Goal: Transaction & Acquisition: Purchase product/service

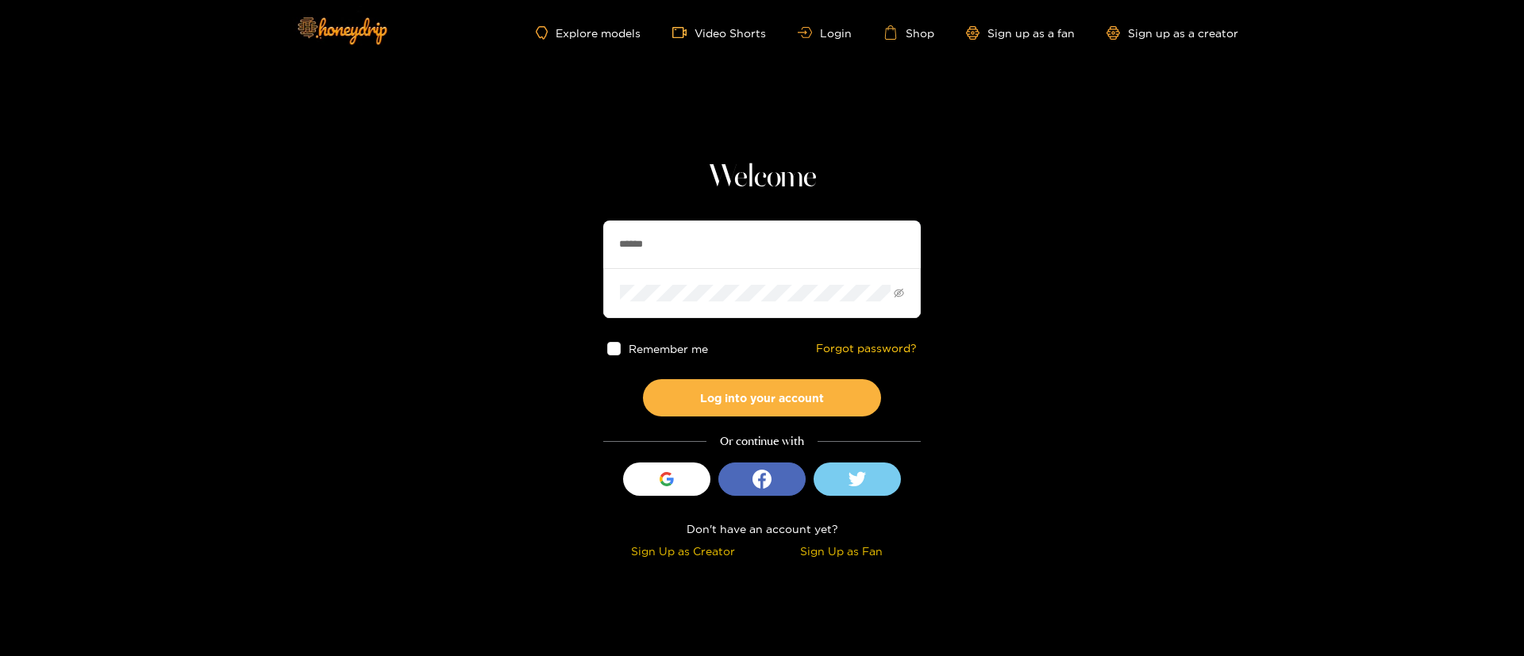
click at [723, 262] on input "******" at bounding box center [761, 245] width 317 height 48
click at [722, 263] on input "******" at bounding box center [761, 245] width 317 height 48
type input "**********"
click at [805, 389] on button "Log into your account" at bounding box center [762, 397] width 238 height 37
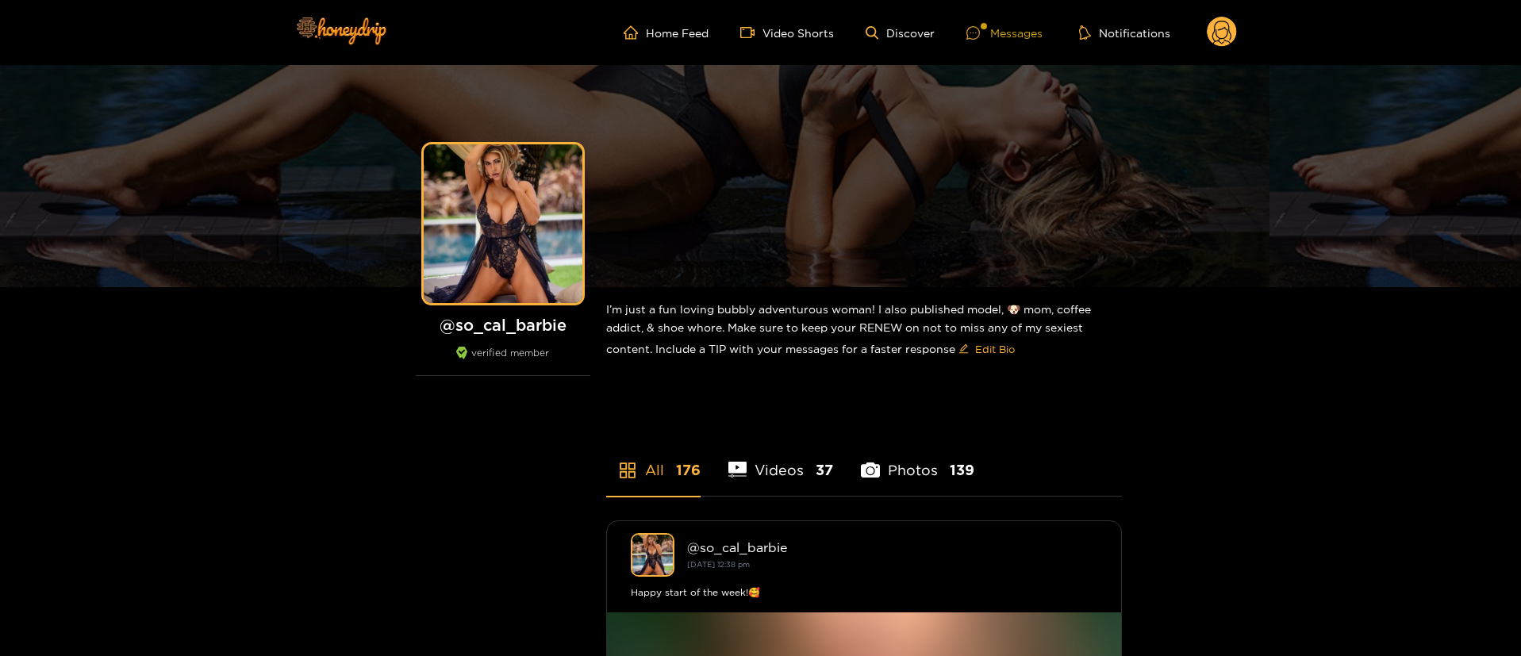
click at [1006, 31] on div "Messages" at bounding box center [1004, 33] width 76 height 18
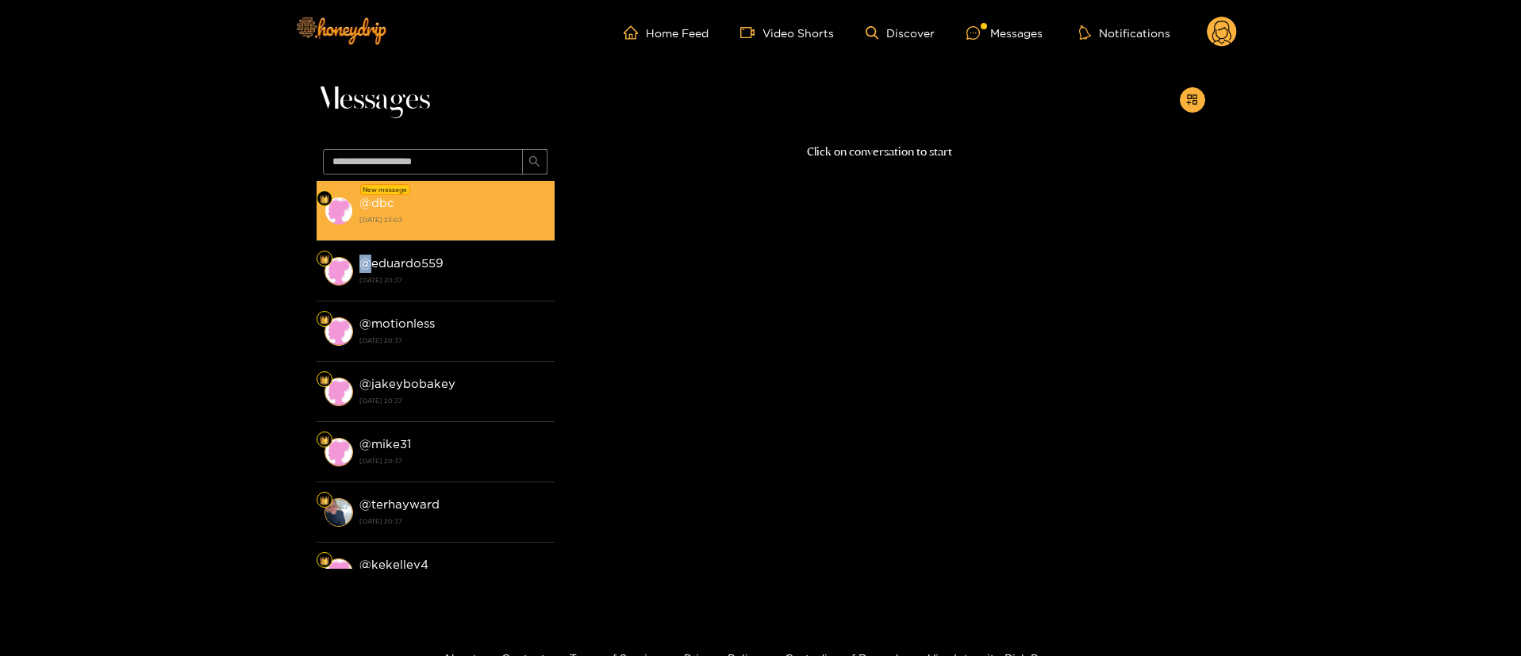
drag, startPoint x: 363, startPoint y: 245, endPoint x: 405, endPoint y: 228, distance: 44.8
click at [380, 240] on div "New message @ dbc [DATE] 23:03 @ eduardo559 [DATE] 20:37 @ motionless [DATE] 20…" at bounding box center [436, 375] width 238 height 388
click at [461, 204] on div "@ dbc [DATE] 23:03" at bounding box center [452, 211] width 187 height 36
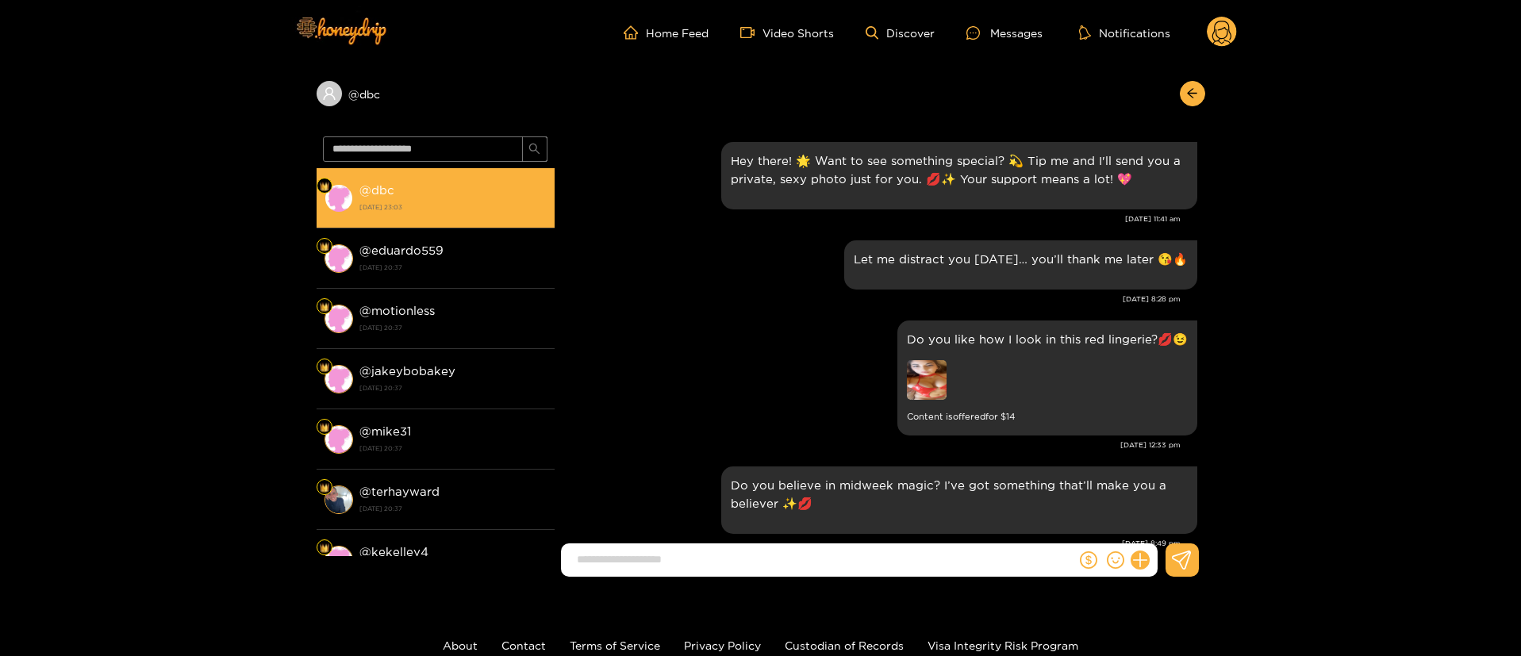
scroll to position [2096, 0]
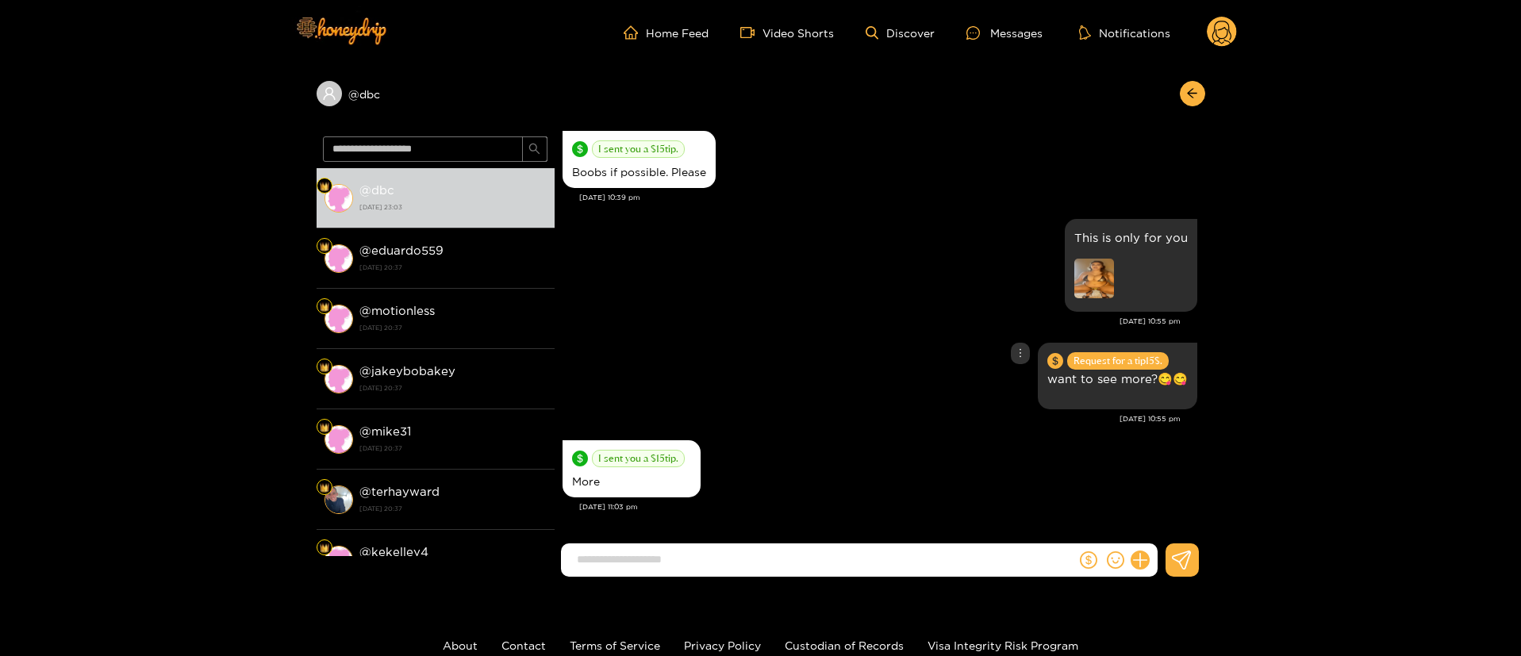
drag, startPoint x: 740, startPoint y: 353, endPoint x: 713, endPoint y: 32, distance: 322.4
click at [853, 309] on div "This is only for you" at bounding box center [880, 265] width 635 height 101
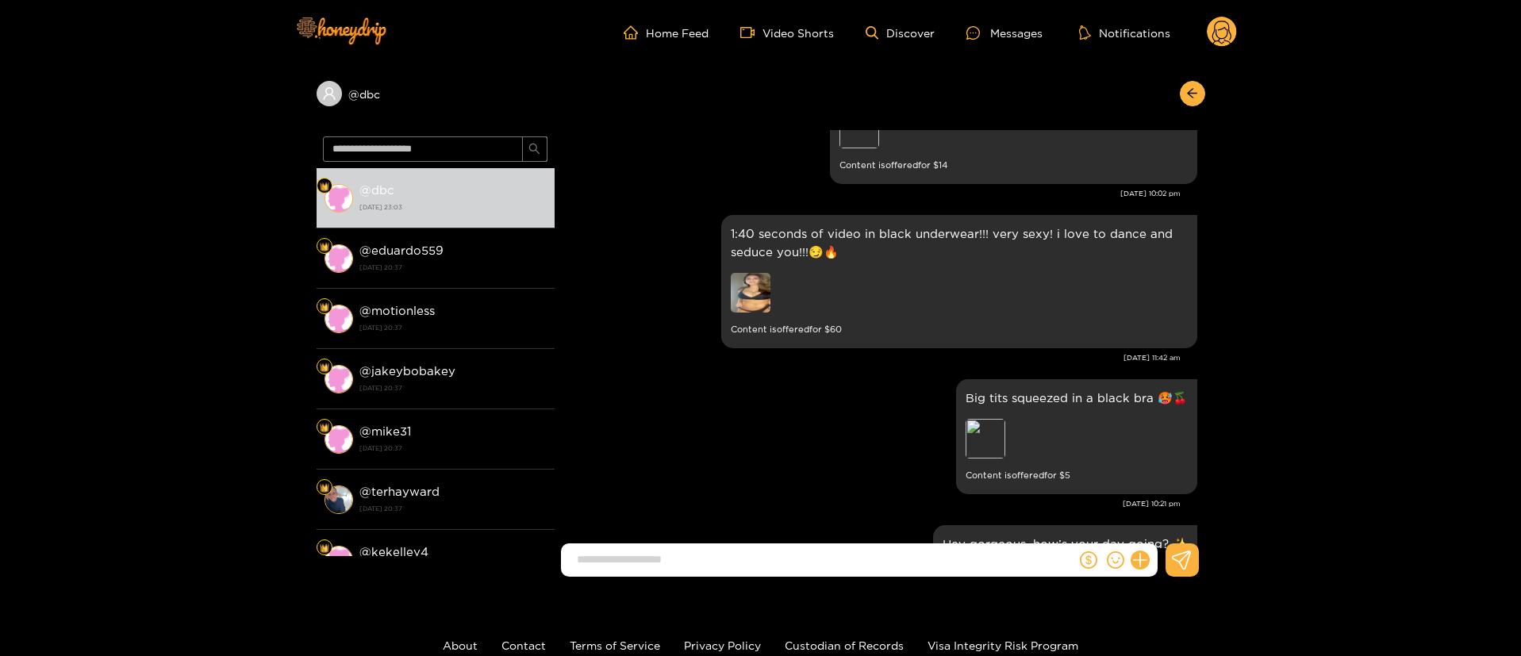
scroll to position [0, 0]
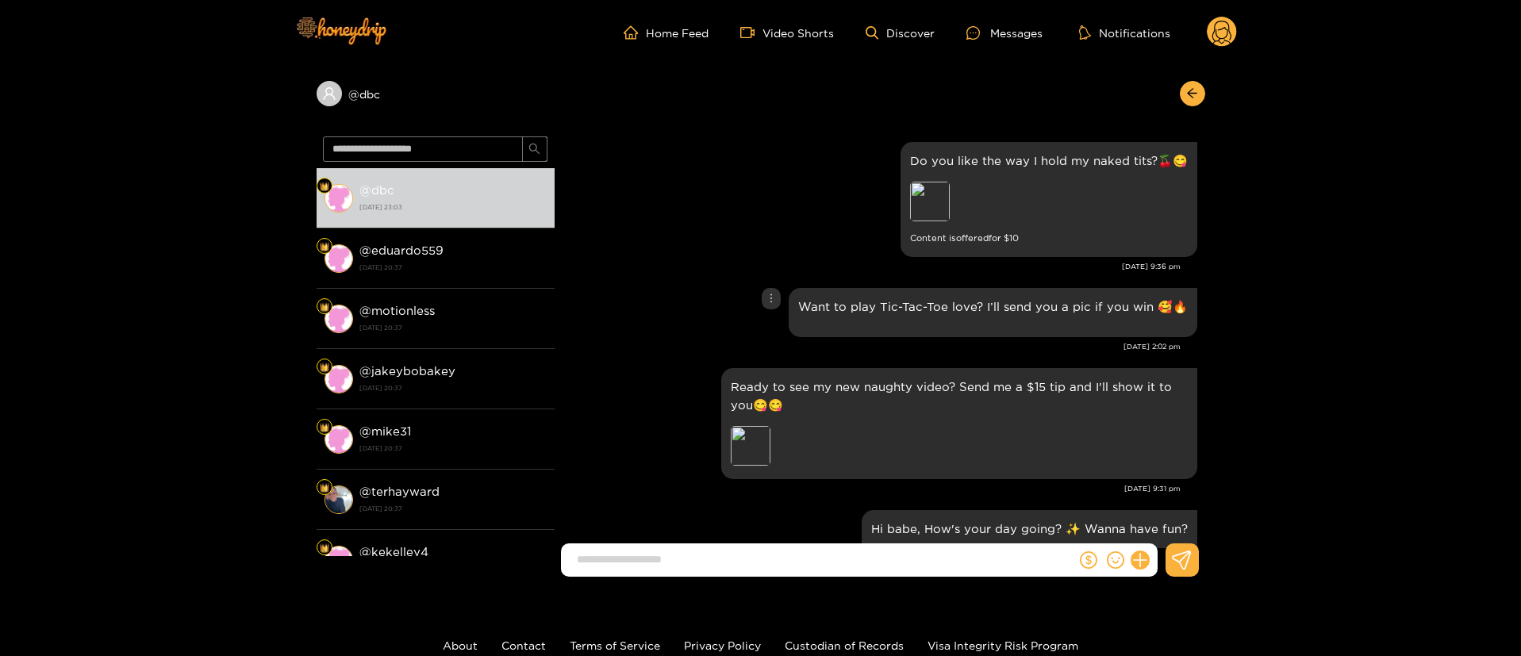
drag, startPoint x: 664, startPoint y: 312, endPoint x: 688, endPoint y: 291, distance: 31.5
click at [664, 311] on div "Want to play Tic-Tac-Toe love? I’ll send you a pic if you win 🥰🔥" at bounding box center [880, 312] width 635 height 57
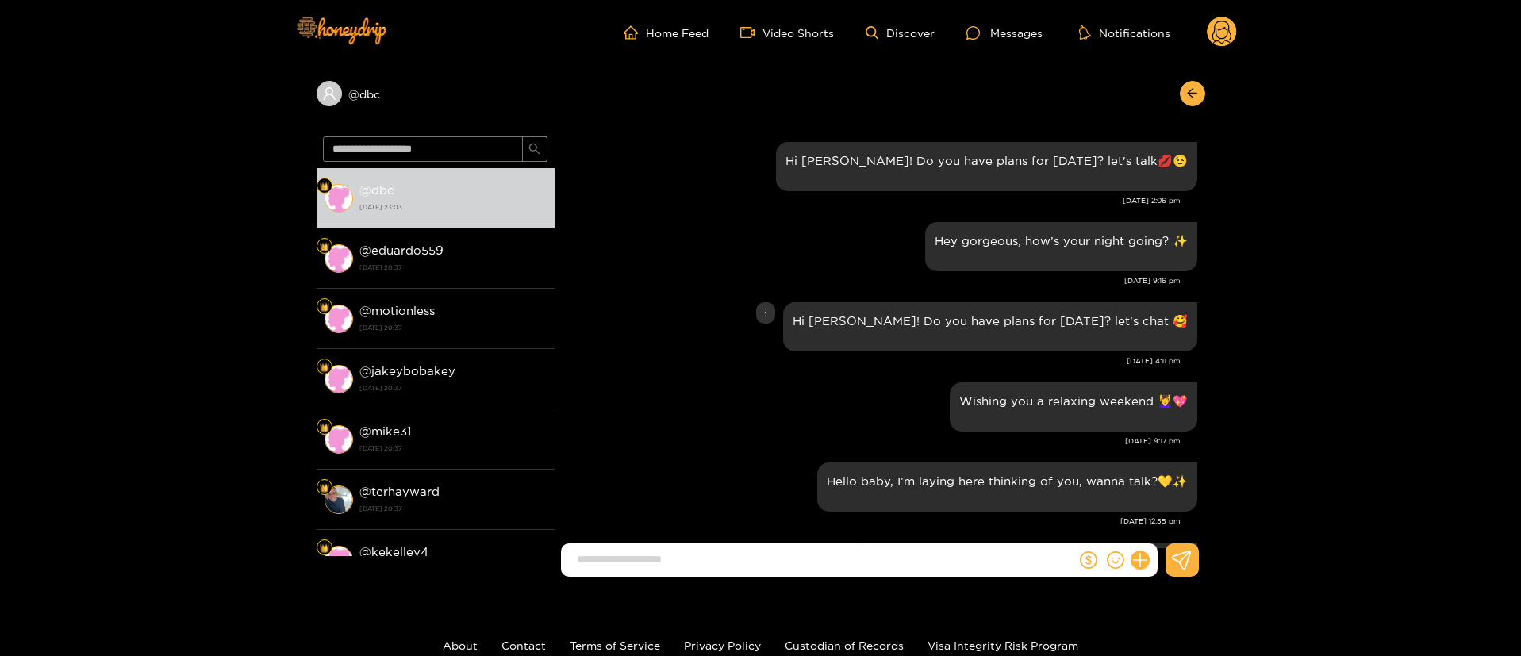
drag, startPoint x: 684, startPoint y: 344, endPoint x: 704, endPoint y: 344, distance: 19.9
click at [686, 344] on div "Hi [PERSON_NAME]! Do you have plans for [DATE]? let's chat 🥰" at bounding box center [880, 326] width 635 height 57
click at [715, 392] on div "Wishing you a lovely night, darling ♥️" at bounding box center [880, 406] width 635 height 57
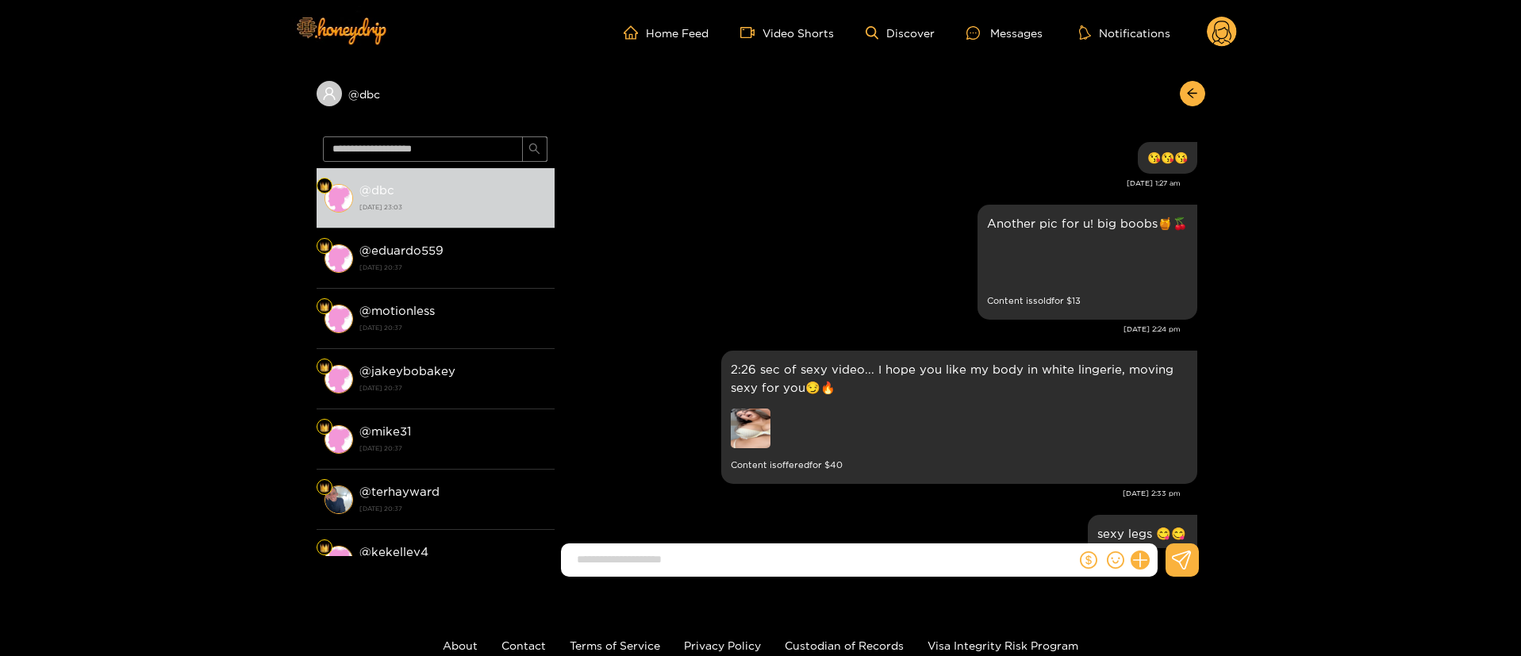
click at [727, 319] on div "Another pic for u! big boobs🍯🍒 Preview Content is sold for $ 13" at bounding box center [880, 262] width 635 height 123
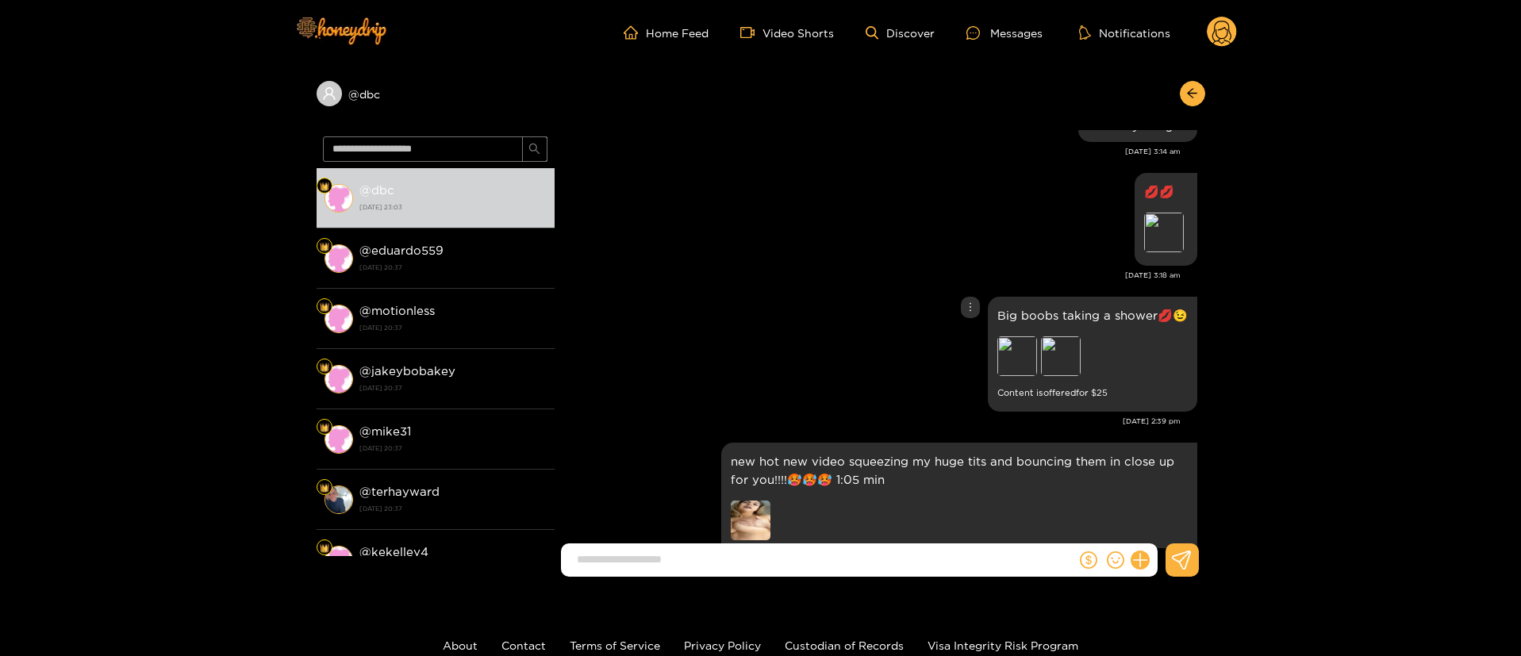
scroll to position [1428, 0]
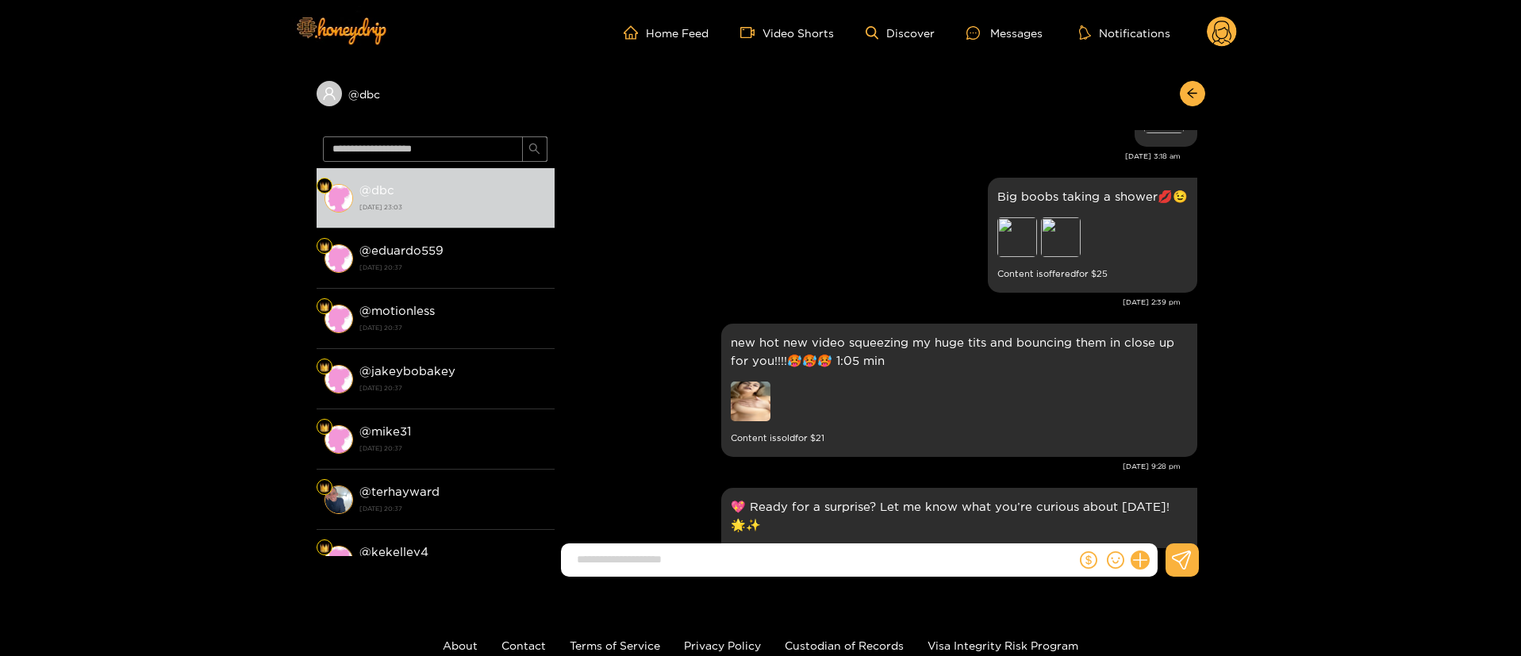
click at [761, 398] on img at bounding box center [751, 402] width 40 height 40
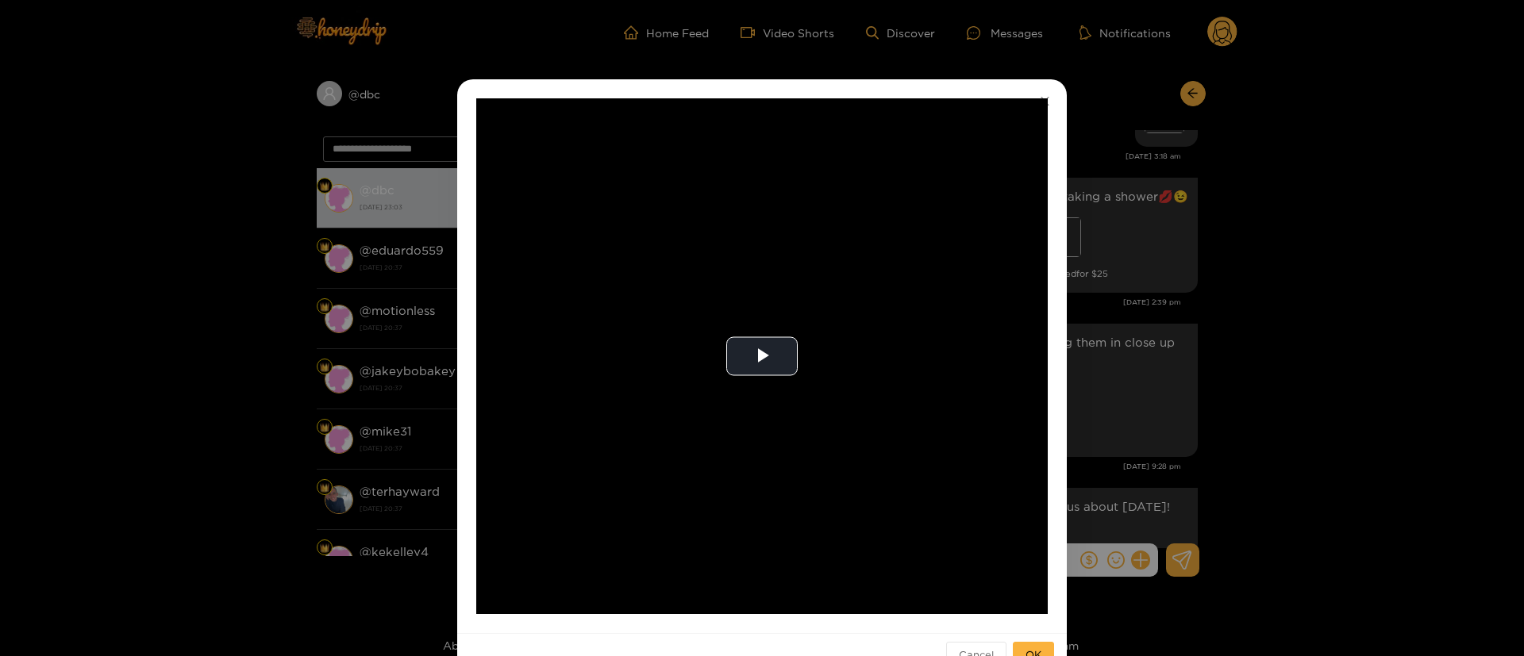
click at [1176, 346] on div "**********" at bounding box center [762, 328] width 1524 height 656
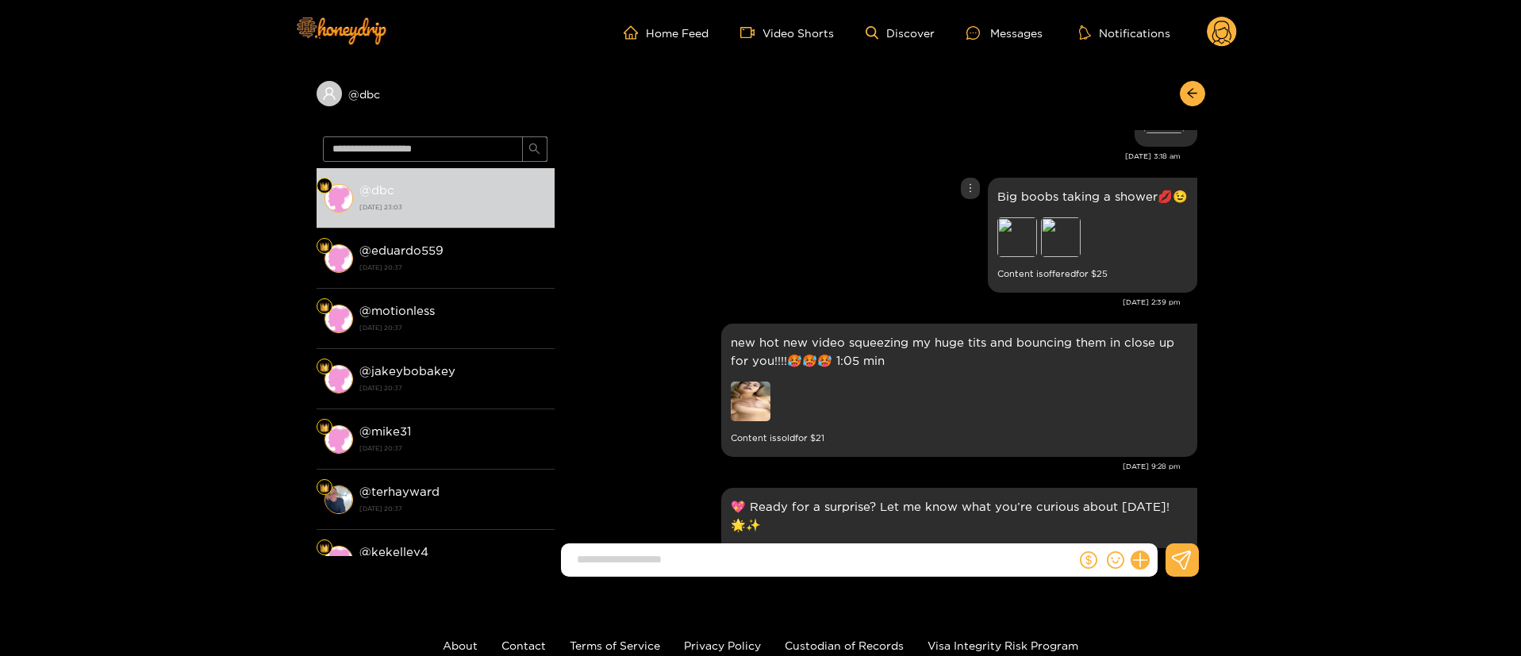
click at [802, 223] on div "Big boobs taking a shower💋😉 Preview Preview Content is offered for $ 25" at bounding box center [880, 235] width 635 height 123
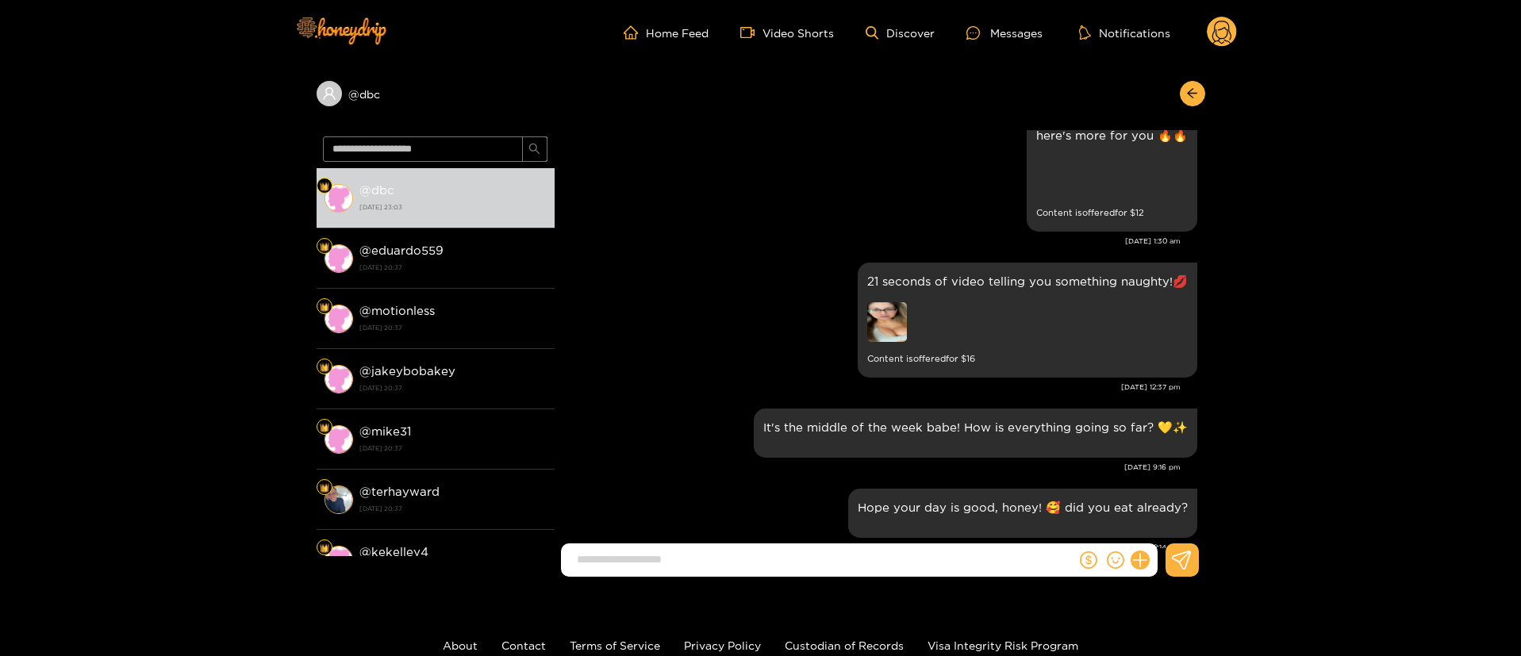
scroll to position [119, 0]
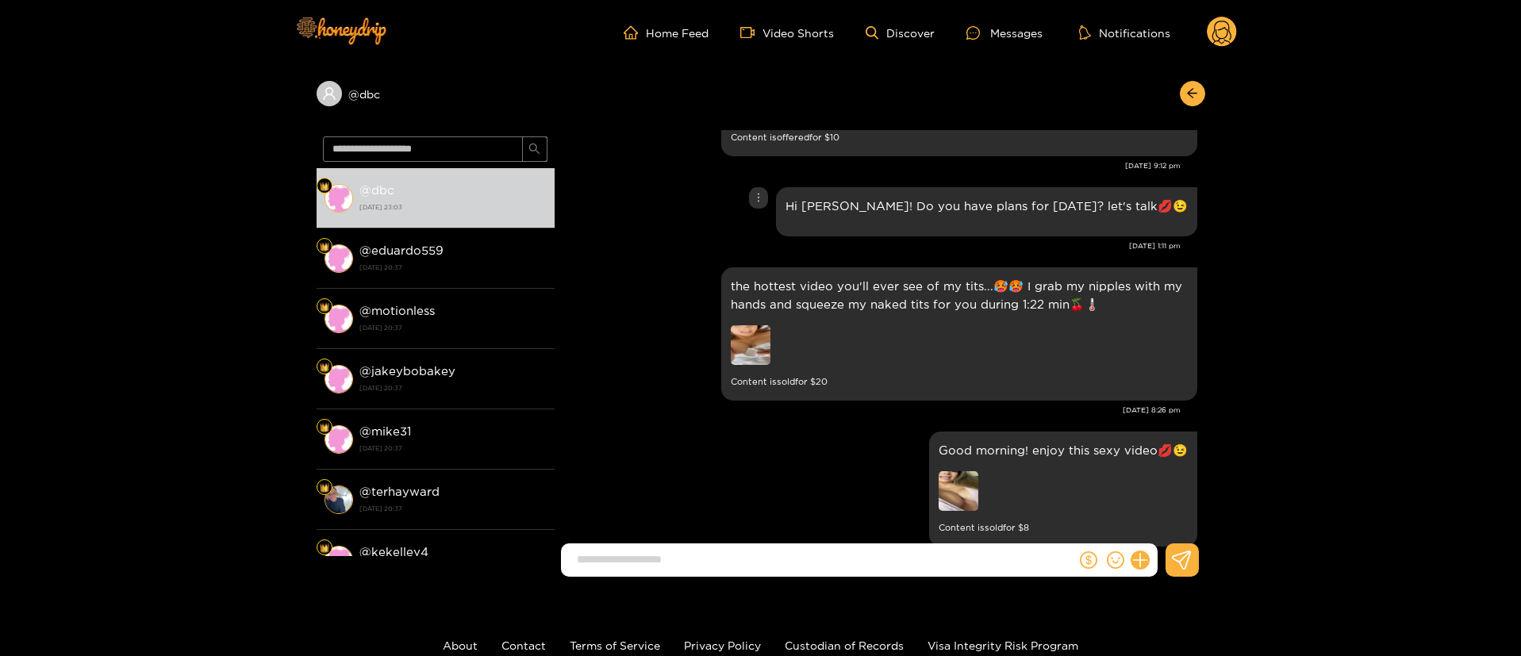
click at [667, 220] on div "Hi [PERSON_NAME]! Do you have plans for [DATE]? let's talk💋😉" at bounding box center [880, 211] width 635 height 57
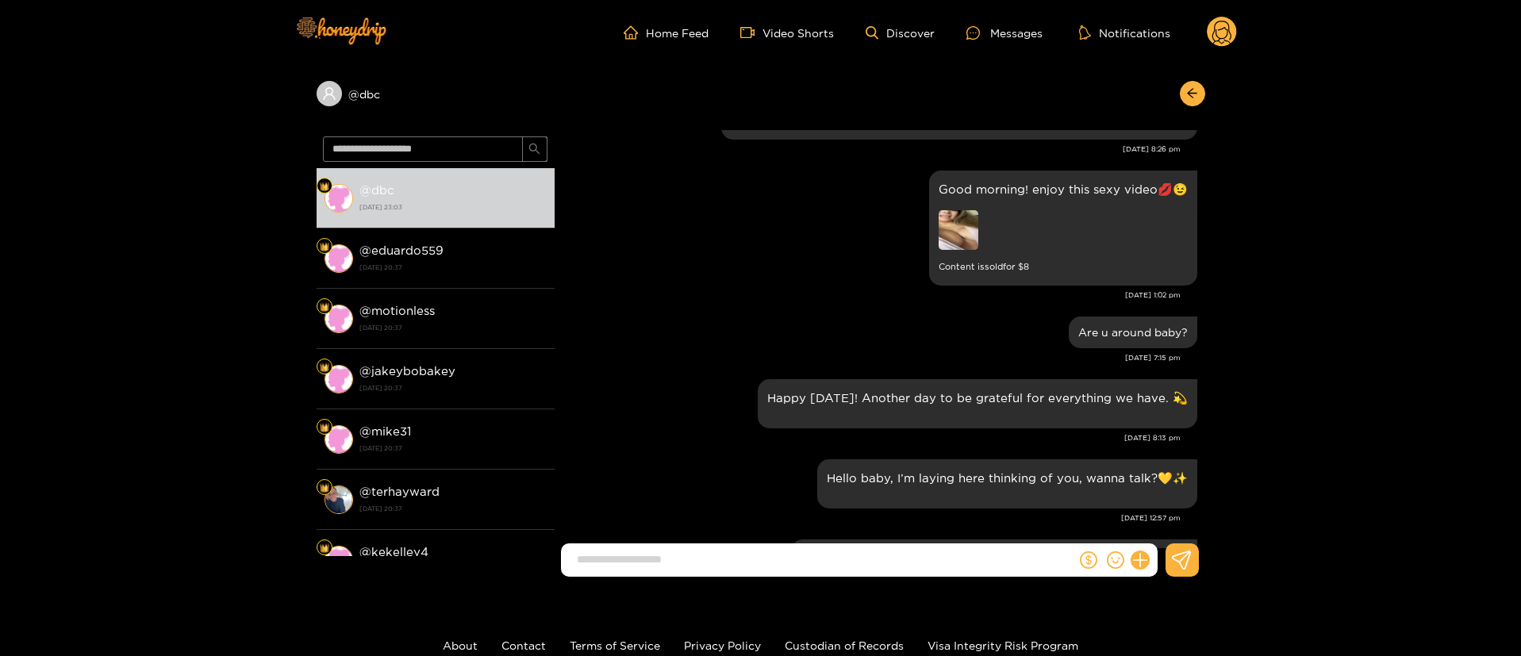
scroll to position [0, 0]
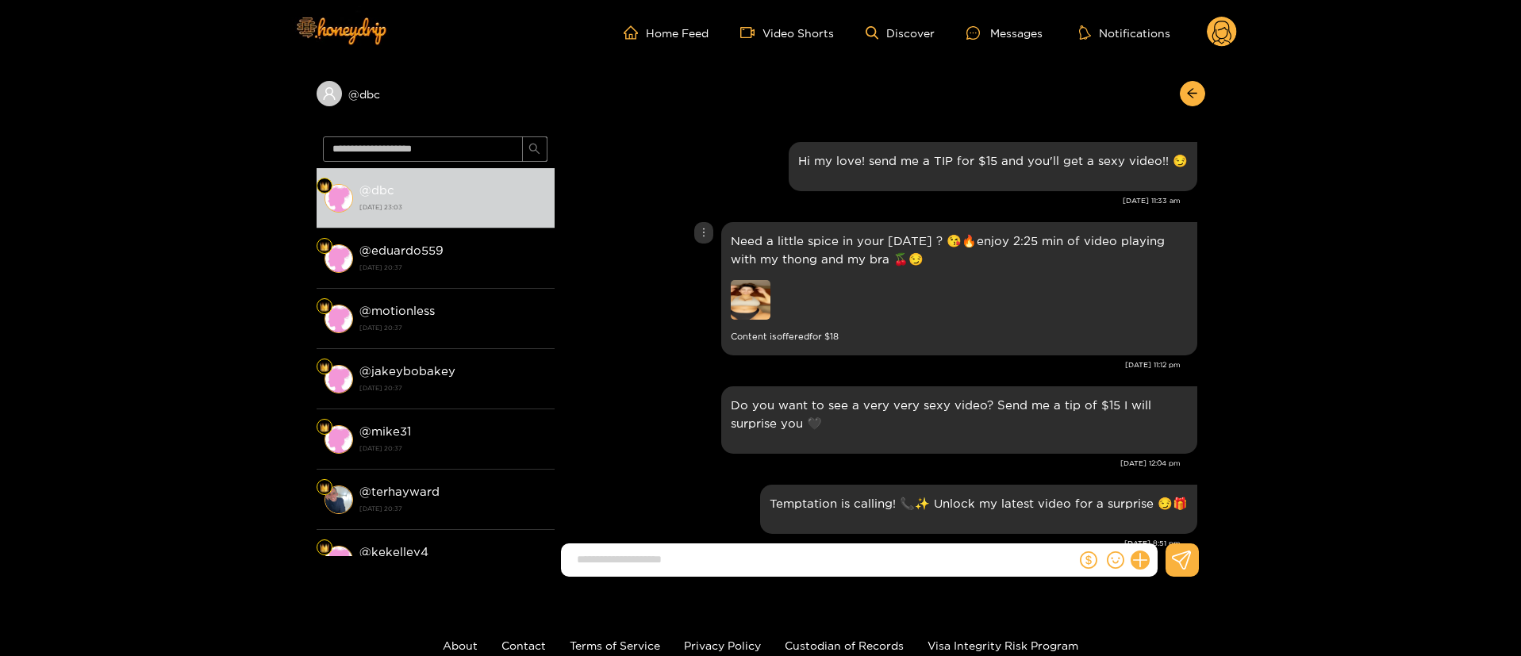
click at [617, 342] on div "Need a little spice in your [DATE] ? 😘🔥enjoy 2:25 min of video playing with my …" at bounding box center [880, 288] width 635 height 141
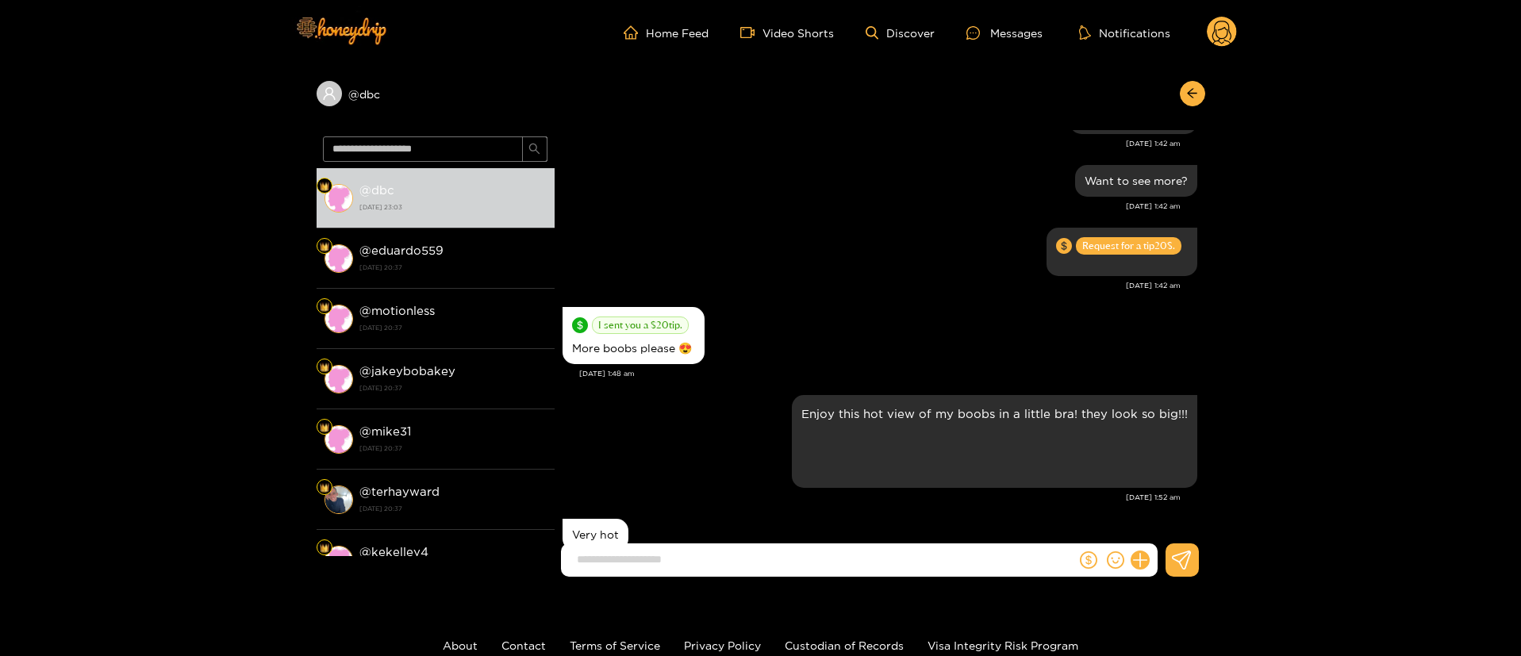
scroll to position [2619, 0]
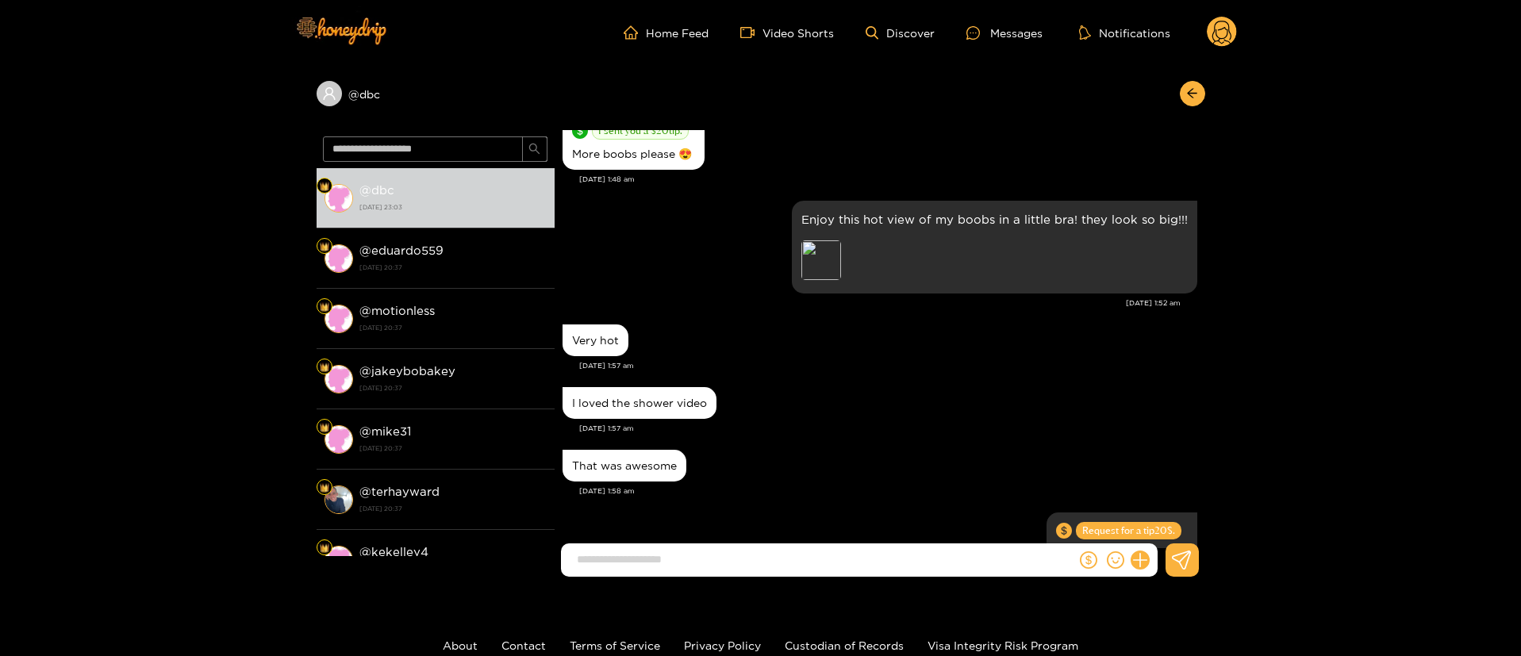
click at [884, 423] on div "[DATE] 1:57 am" at bounding box center [888, 428] width 618 height 11
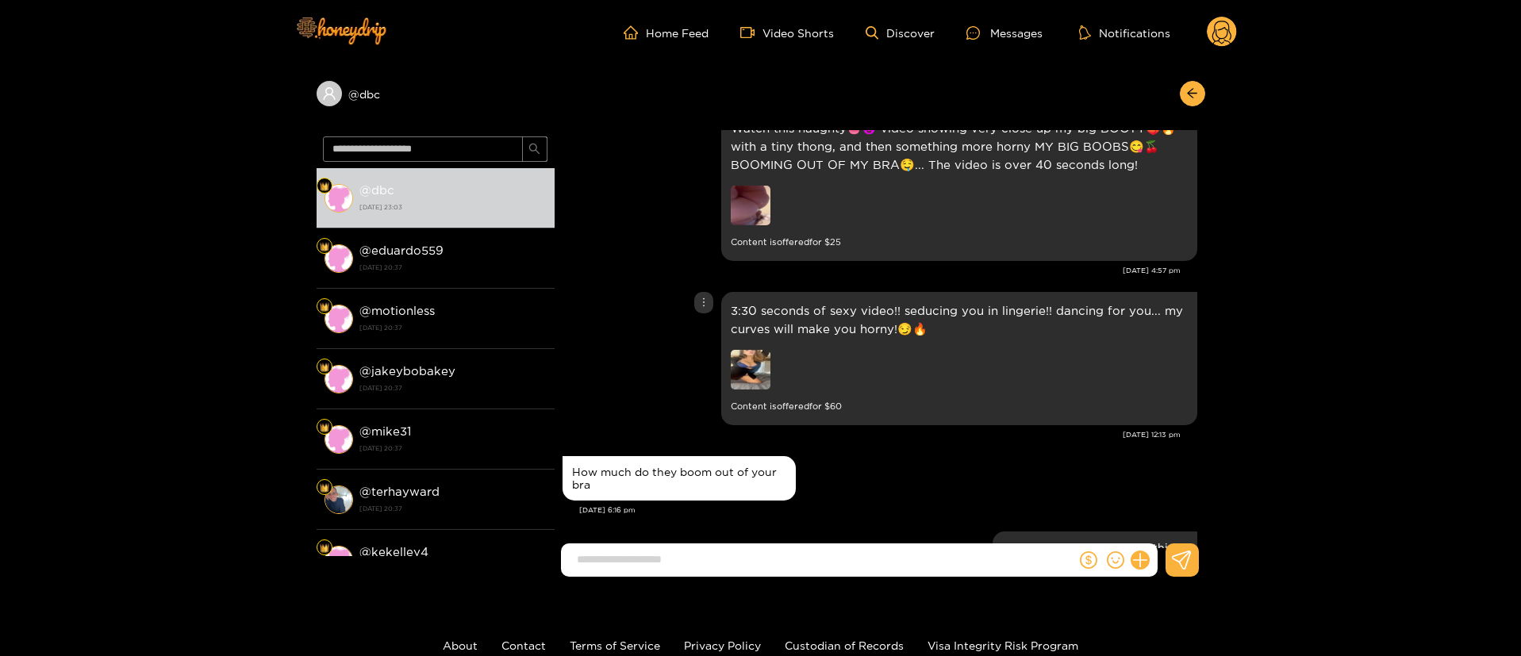
scroll to position [26066, 0]
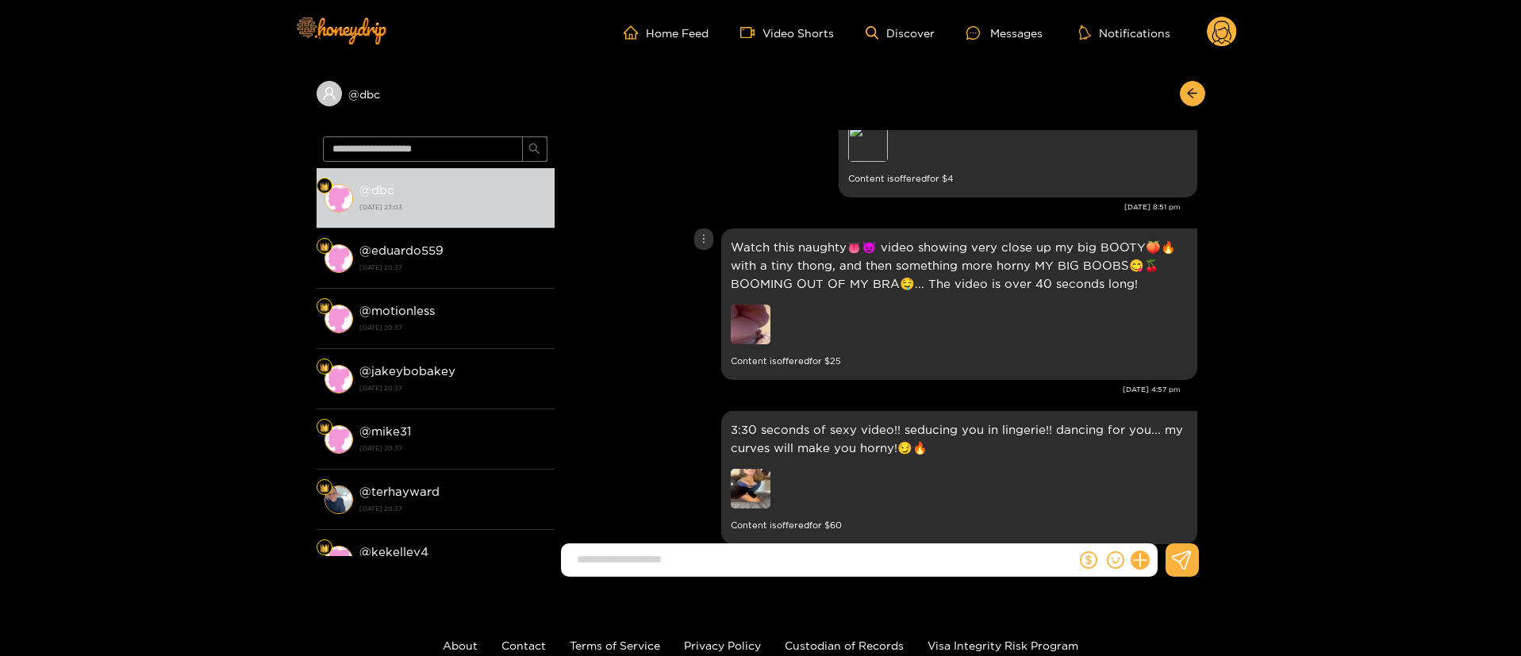
drag, startPoint x: 719, startPoint y: 163, endPoint x: 710, endPoint y: 170, distance: 10.8
click at [719, 225] on div "Watch this naughty👅😈 video showing very close up my big BOOTY🍑🔥with a tiny thon…" at bounding box center [880, 304] width 635 height 159
click at [698, 233] on icon "more" at bounding box center [703, 238] width 11 height 11
click at [712, 191] on div "Unsend" at bounding box center [702, 199] width 39 height 16
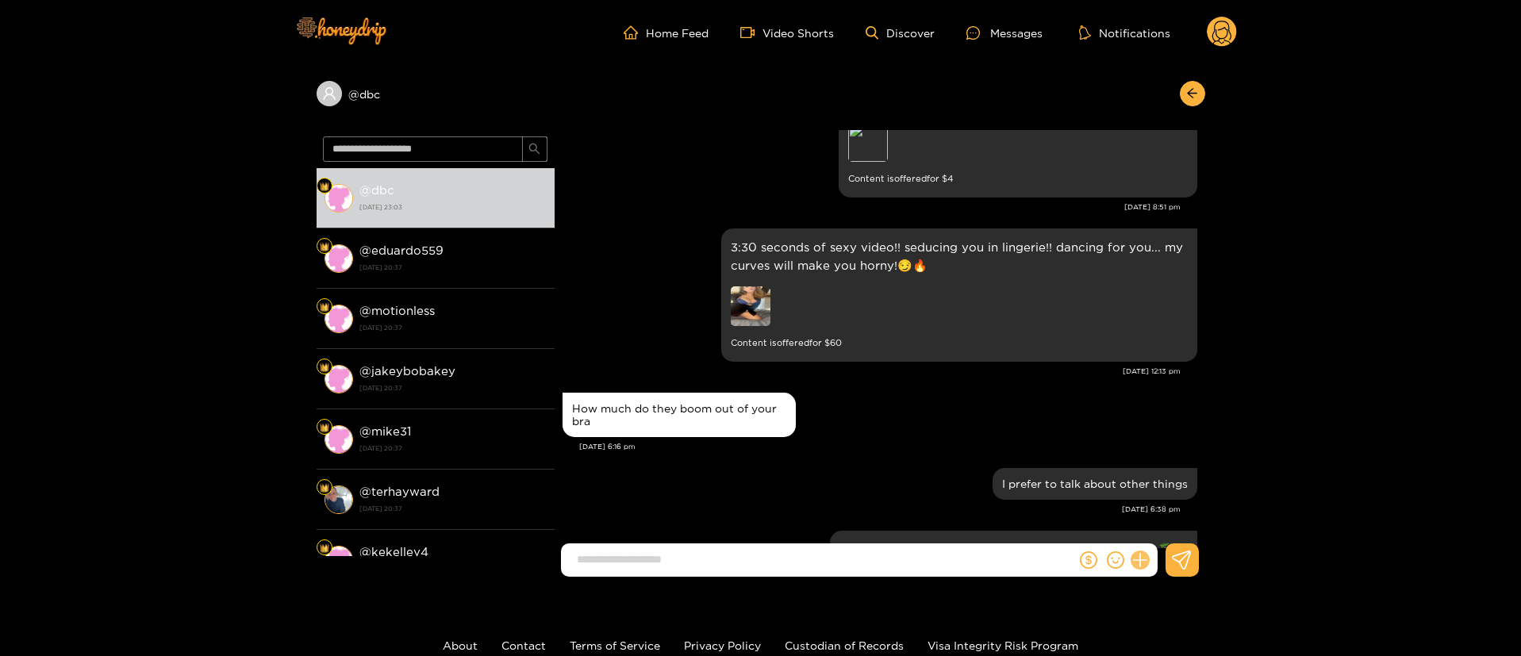
click at [1139, 551] on icon at bounding box center [1140, 560] width 18 height 18
click at [1149, 522] on button at bounding box center [1170, 522] width 56 height 36
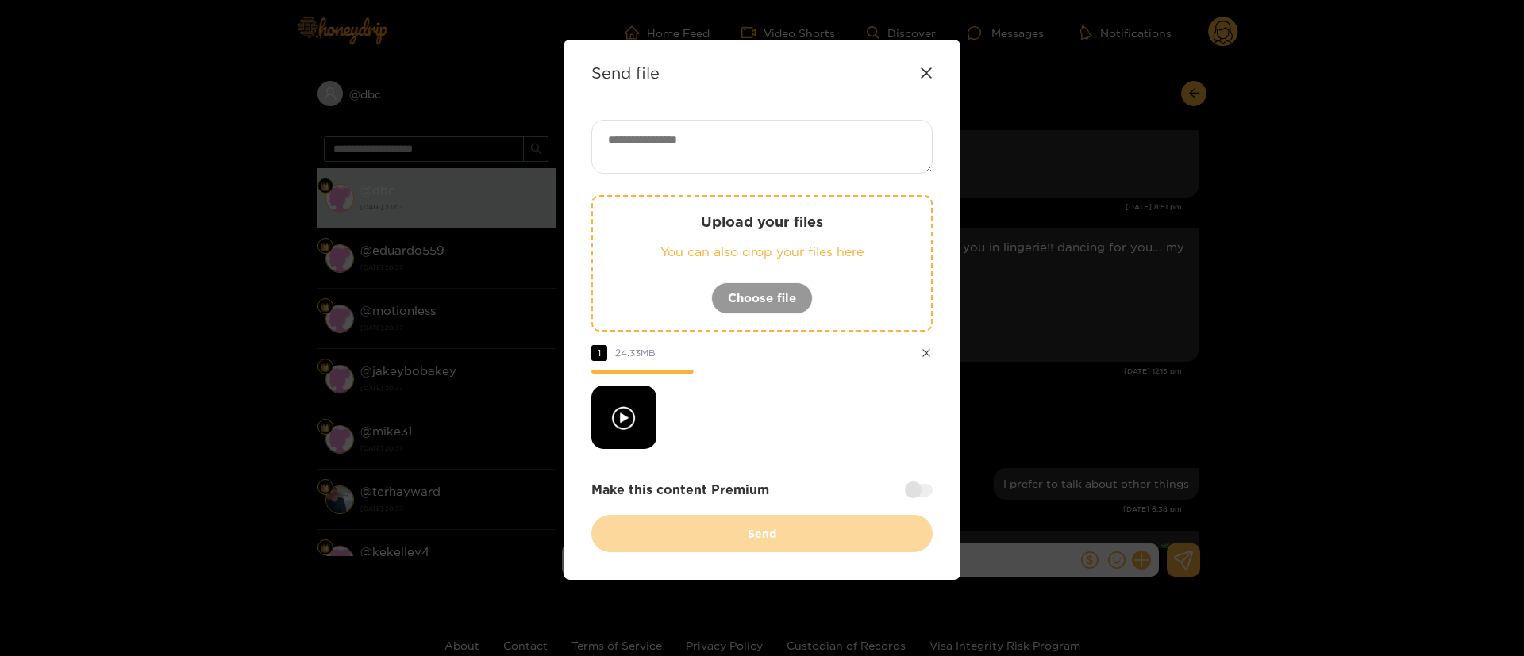
click at [782, 447] on div at bounding box center [761, 417] width 341 height 63
click at [789, 406] on div at bounding box center [761, 417] width 341 height 63
drag, startPoint x: 774, startPoint y: 431, endPoint x: 744, endPoint y: 405, distance: 40.0
click at [774, 432] on div at bounding box center [761, 417] width 341 height 63
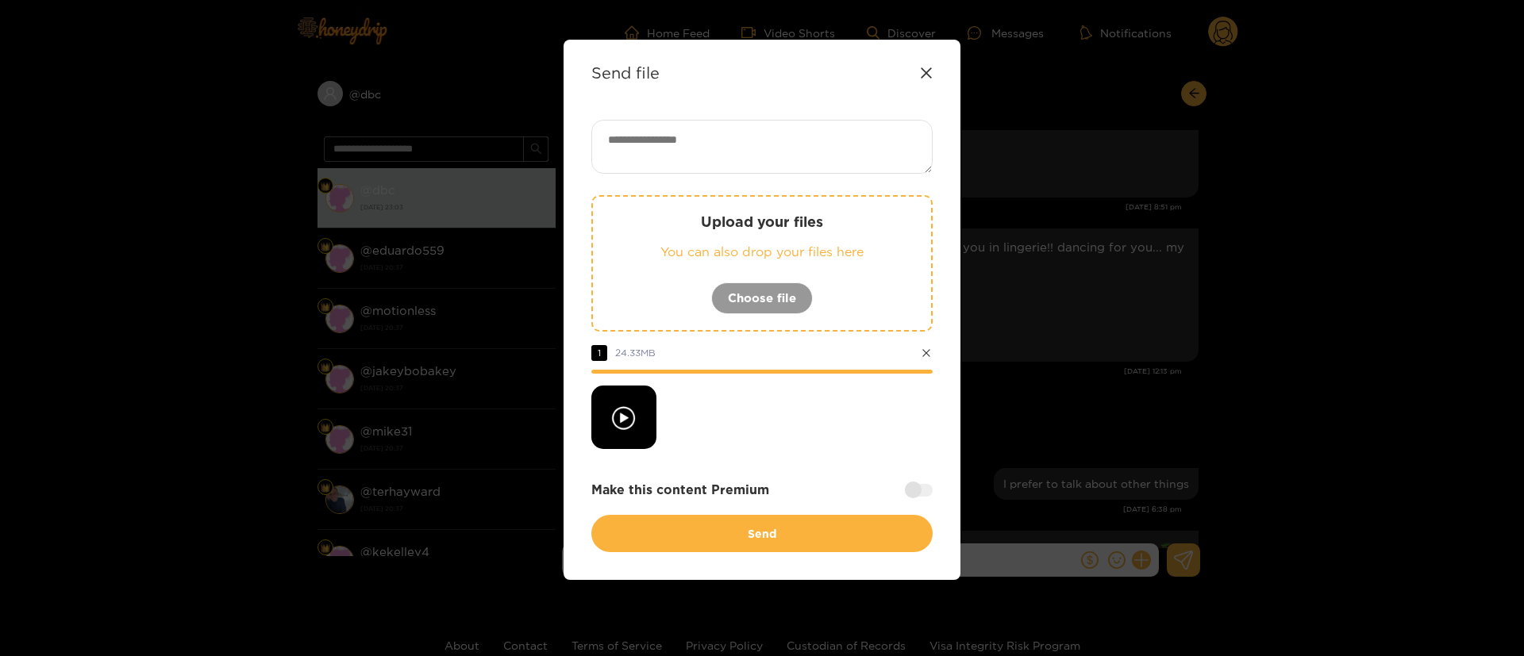
click at [768, 415] on div at bounding box center [761, 417] width 341 height 63
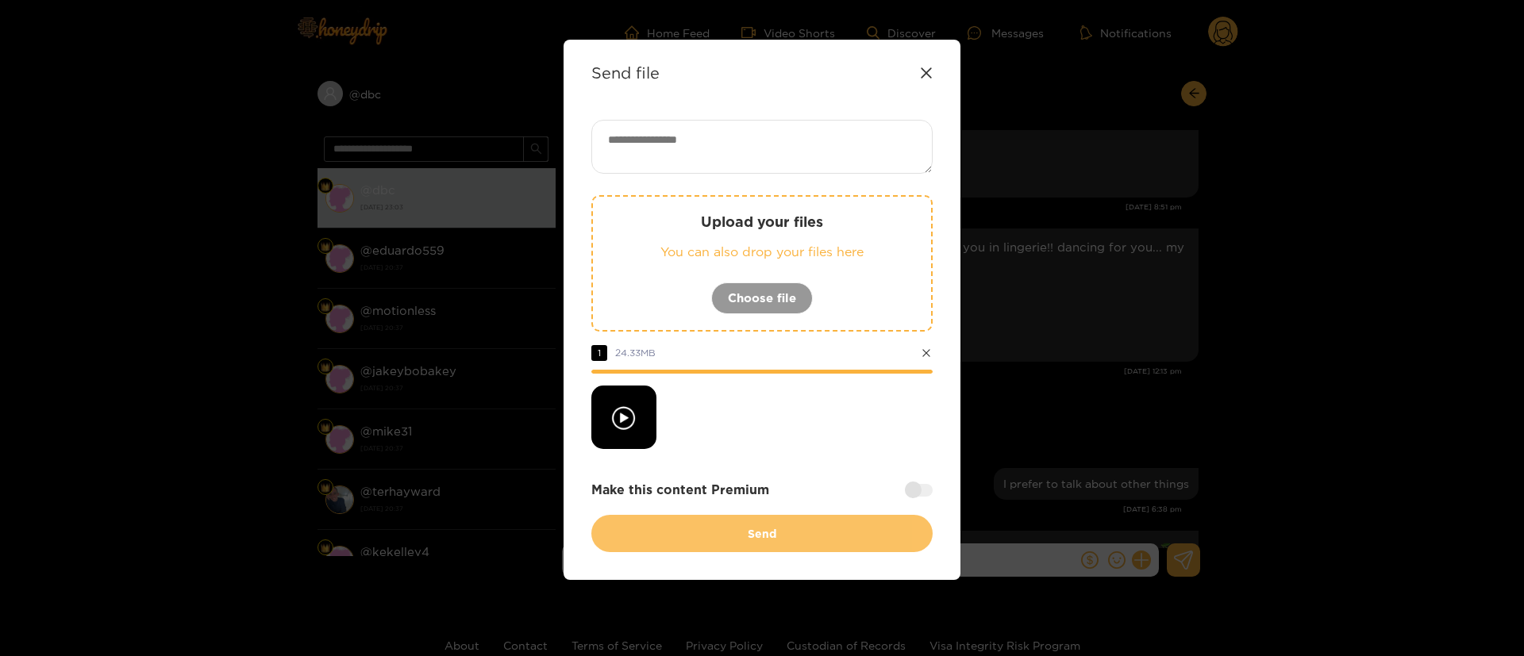
click at [772, 527] on button "Send" at bounding box center [761, 533] width 341 height 37
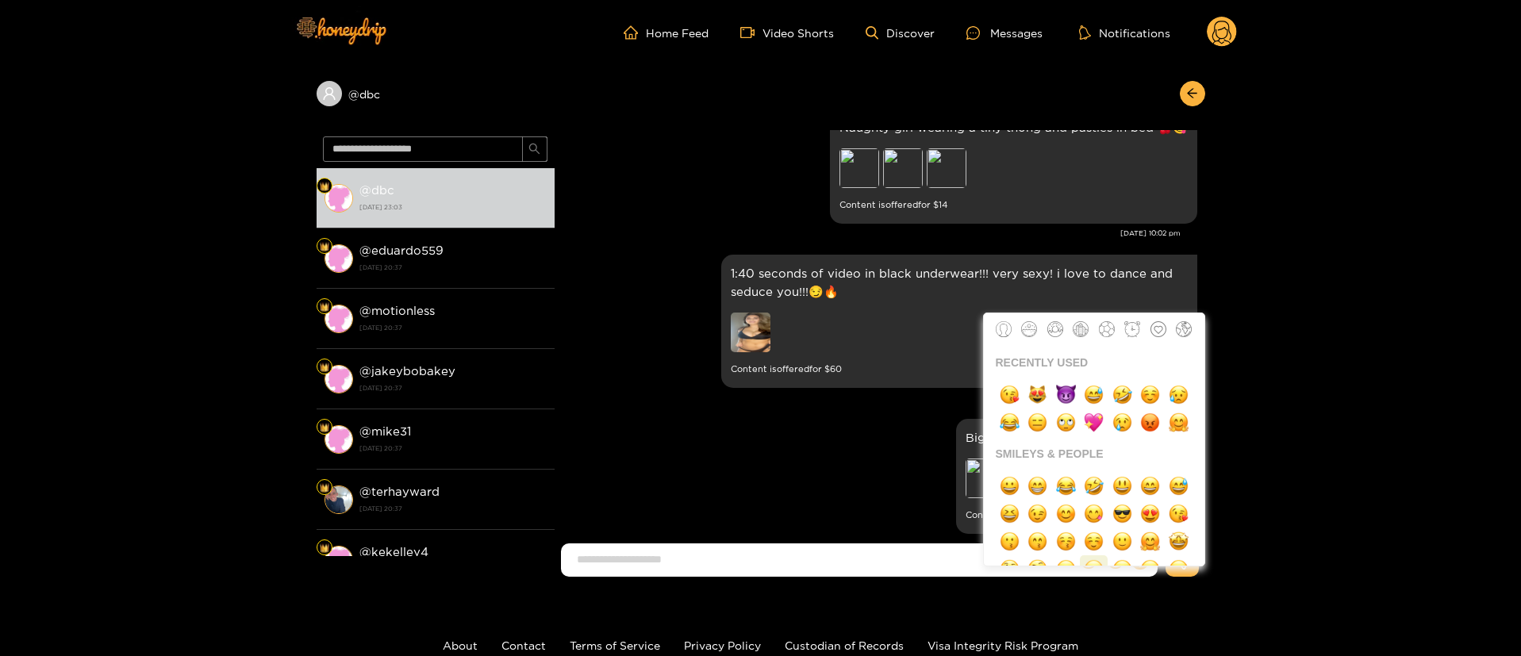
scroll to position [26661, 0]
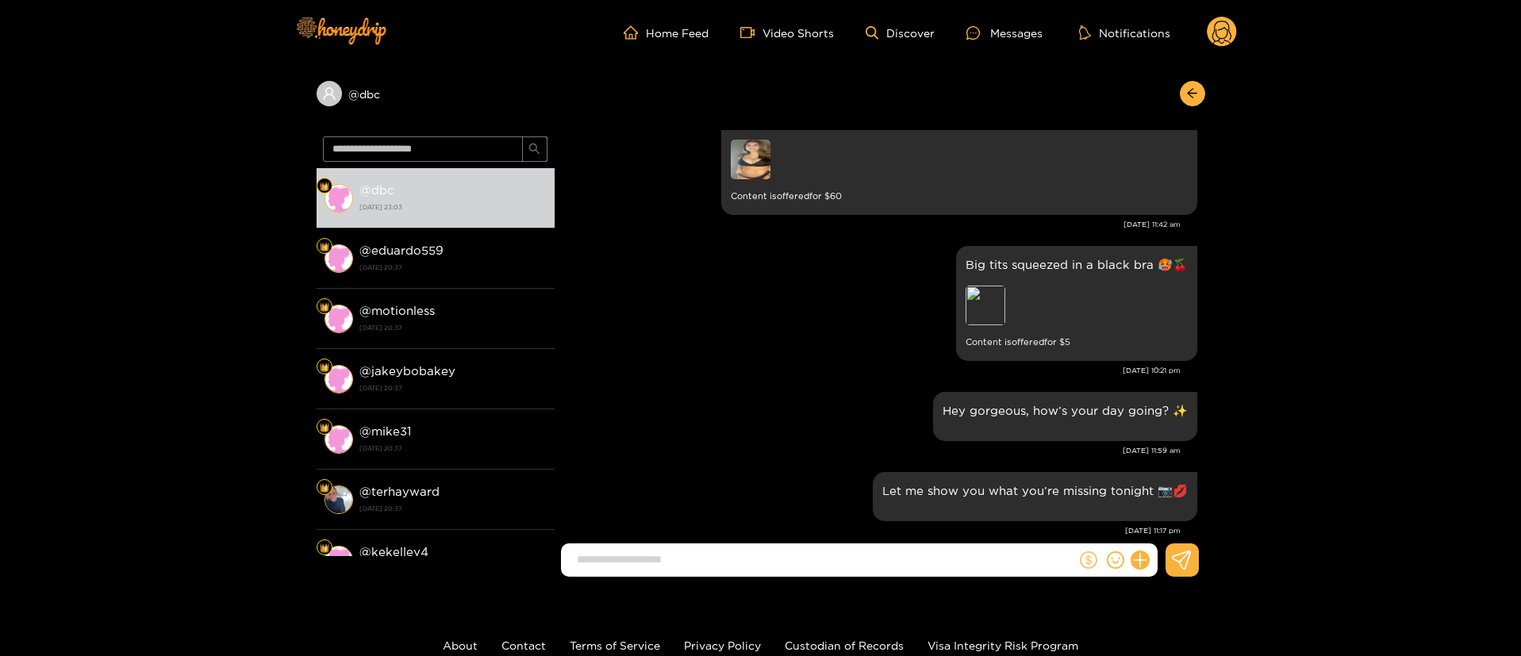
click at [1086, 567] on icon "dollar" at bounding box center [1088, 559] width 17 height 17
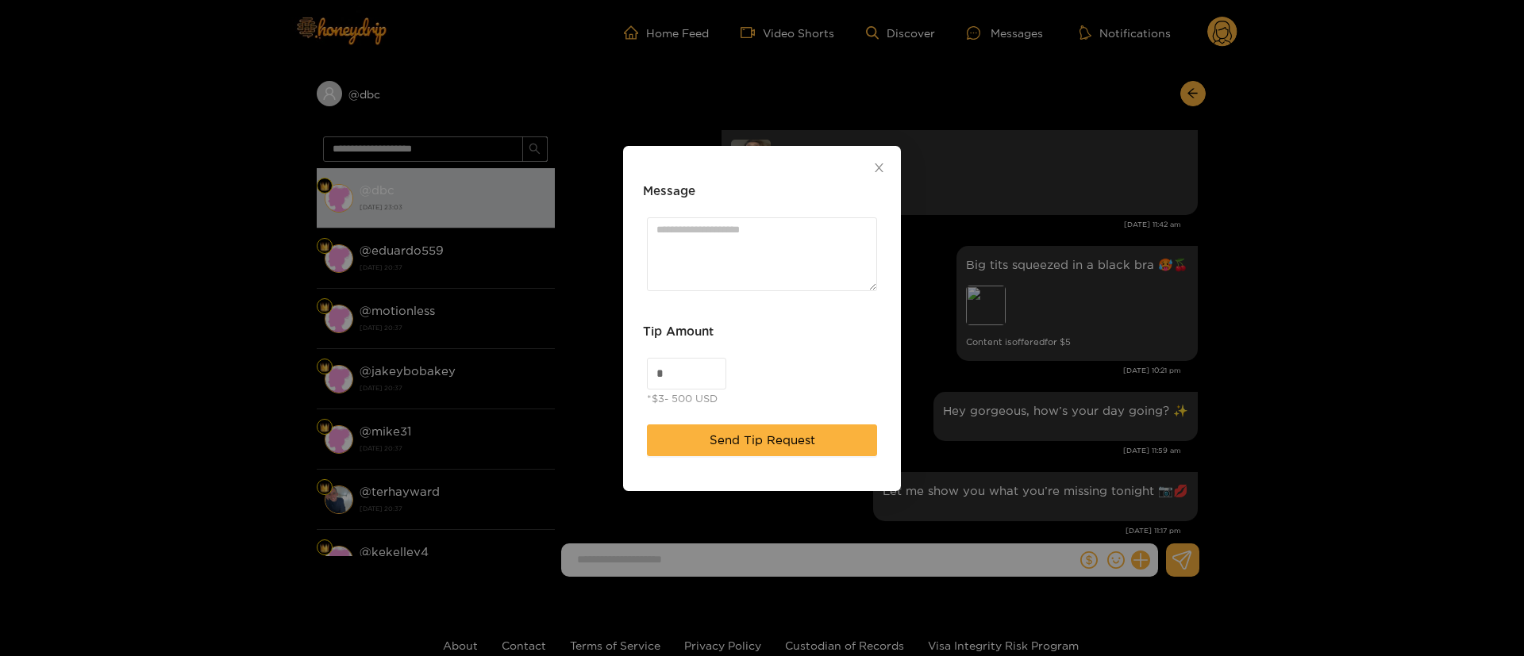
drag, startPoint x: 682, startPoint y: 369, endPoint x: 535, endPoint y: 369, distance: 146.8
click at [535, 369] on div "Message Tip Amount * *$3- 500 USD Send Tip Request" at bounding box center [762, 328] width 1524 height 656
type input "**"
click at [807, 380] on div "** *$3- 500 USD" at bounding box center [762, 383] width 238 height 59
click at [728, 248] on textarea "Message" at bounding box center [762, 254] width 230 height 74
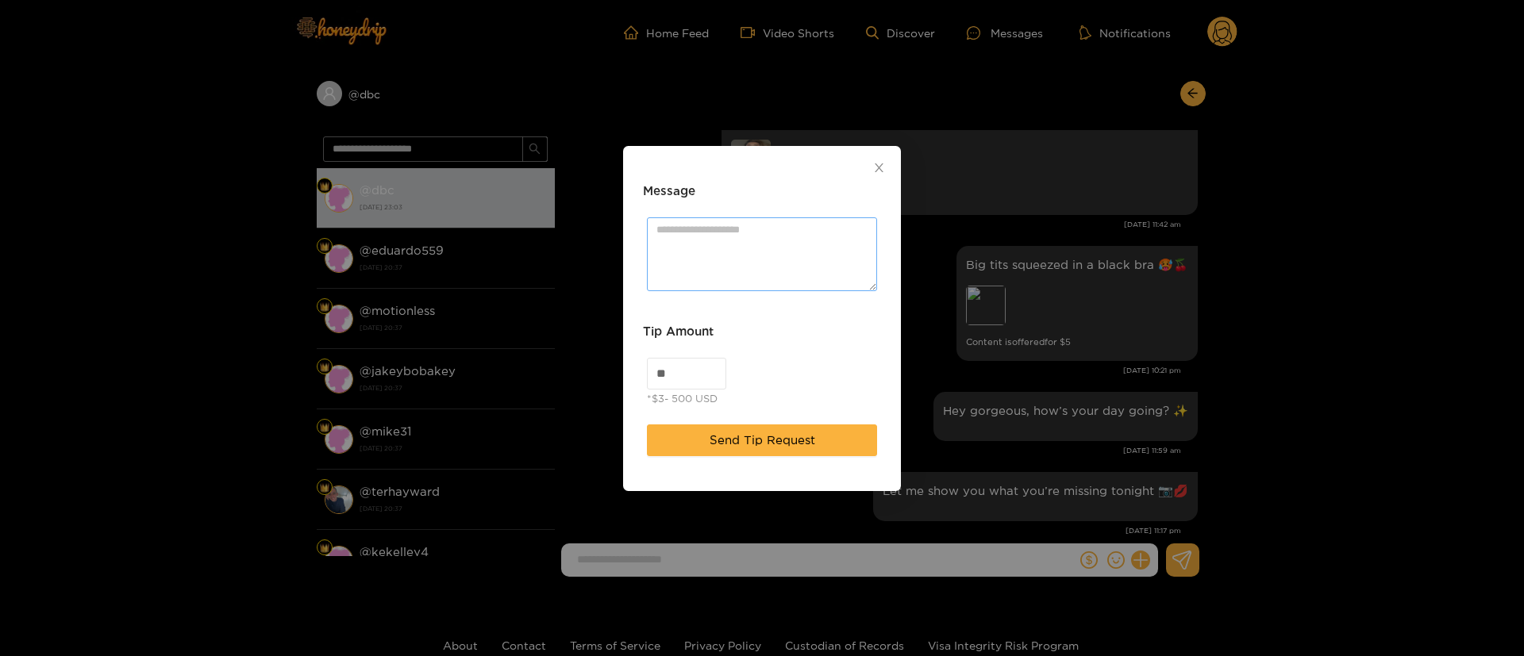
drag, startPoint x: 708, startPoint y: 195, endPoint x: 720, endPoint y: 252, distance: 58.4
click at [710, 193] on div "Message" at bounding box center [762, 198] width 238 height 32
click at [720, 257] on textarea "Message" at bounding box center [762, 254] width 230 height 74
paste textarea "**"
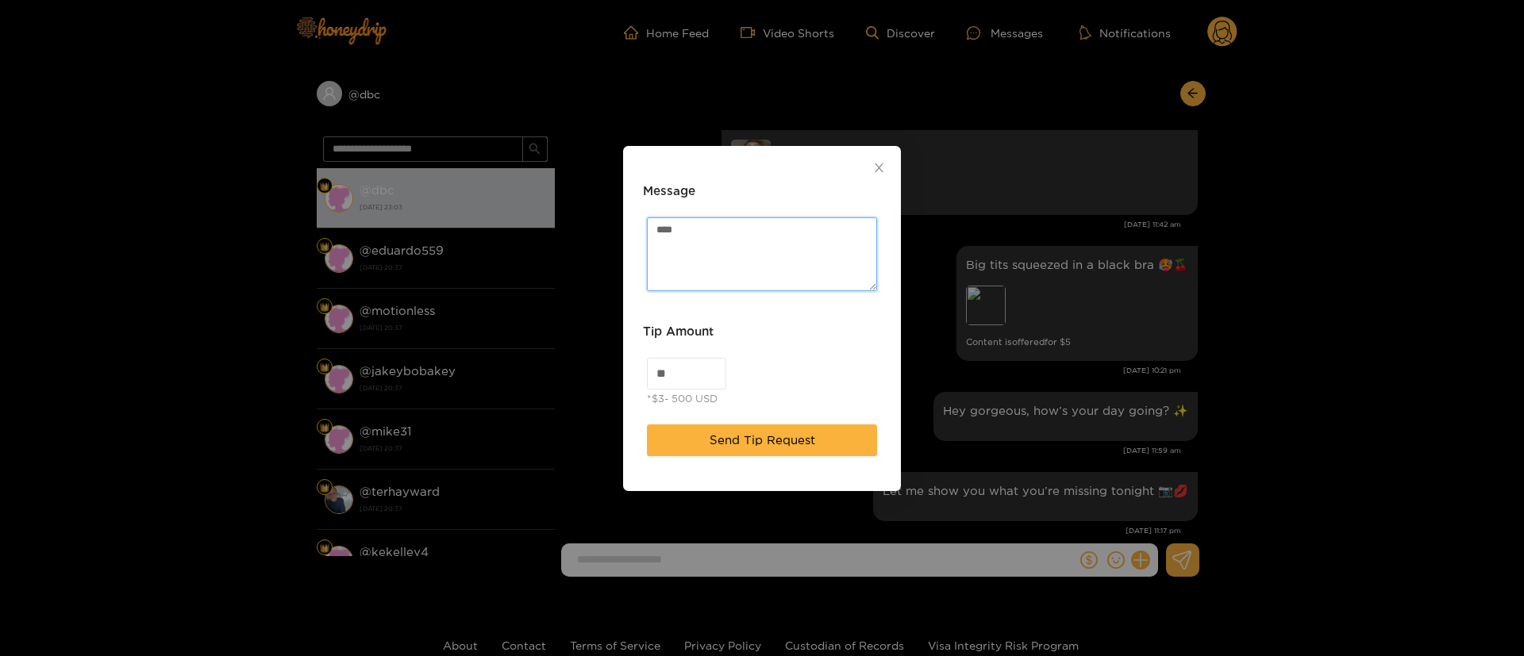
type textarea "****"
click at [789, 381] on div "** *$3- 500 USD" at bounding box center [762, 383] width 238 height 59
click at [770, 443] on span "Send Tip Request" at bounding box center [762, 440] width 106 height 19
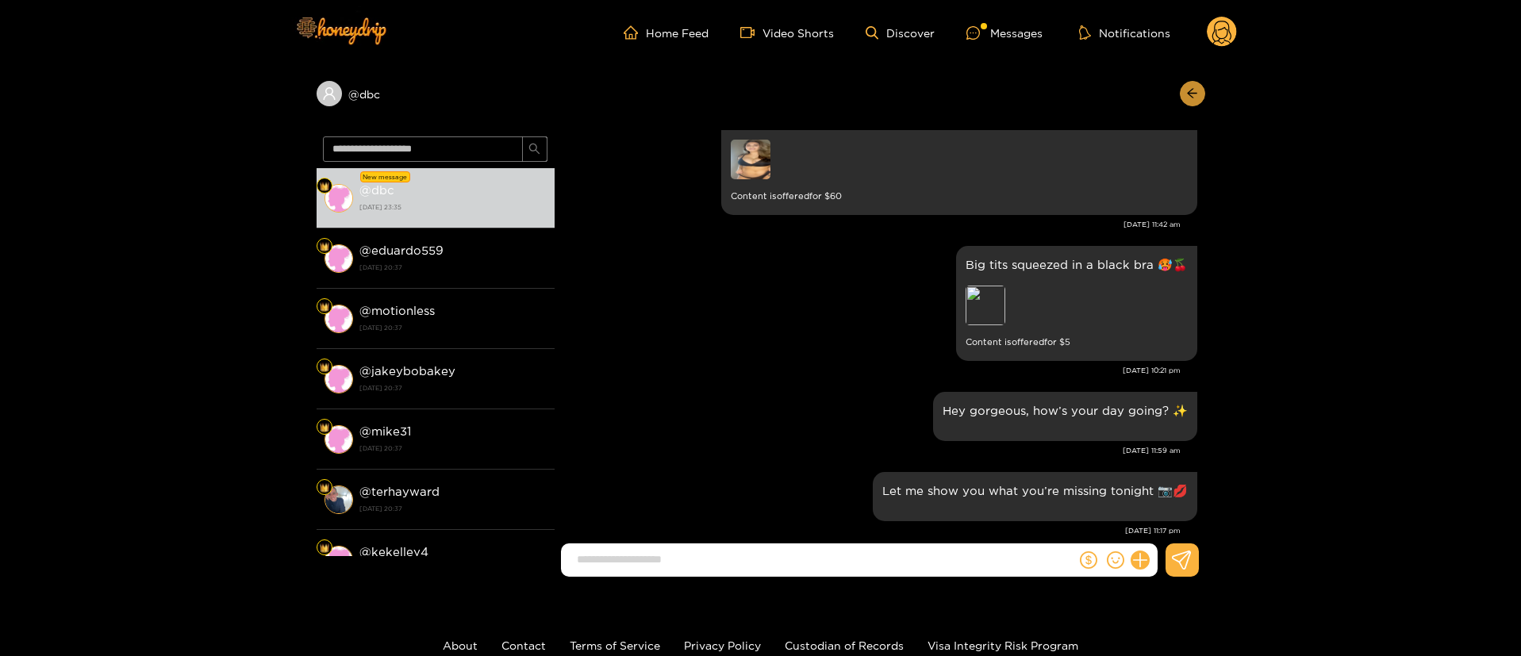
click at [1186, 94] on icon "arrow-left" at bounding box center [1192, 93] width 12 height 12
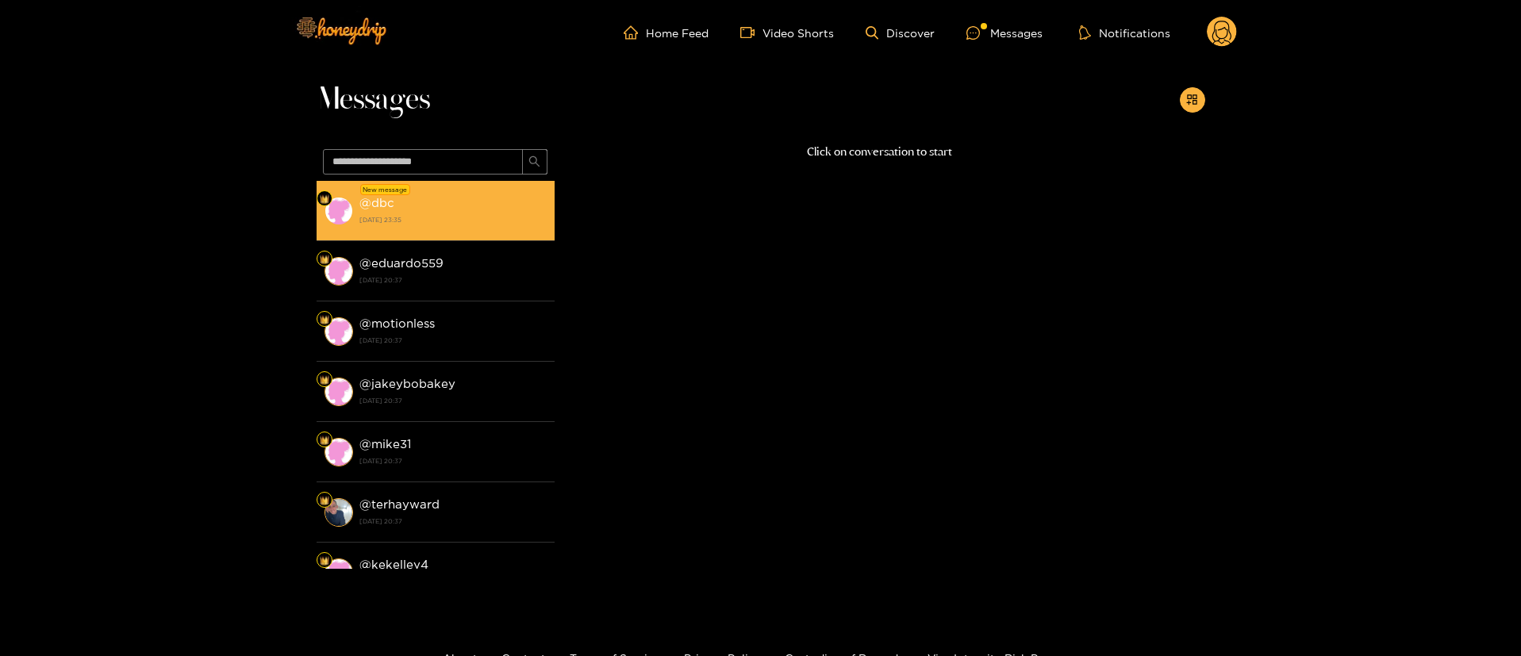
click at [470, 236] on li "New message @ dbc [DATE] 23:35" at bounding box center [436, 211] width 238 height 60
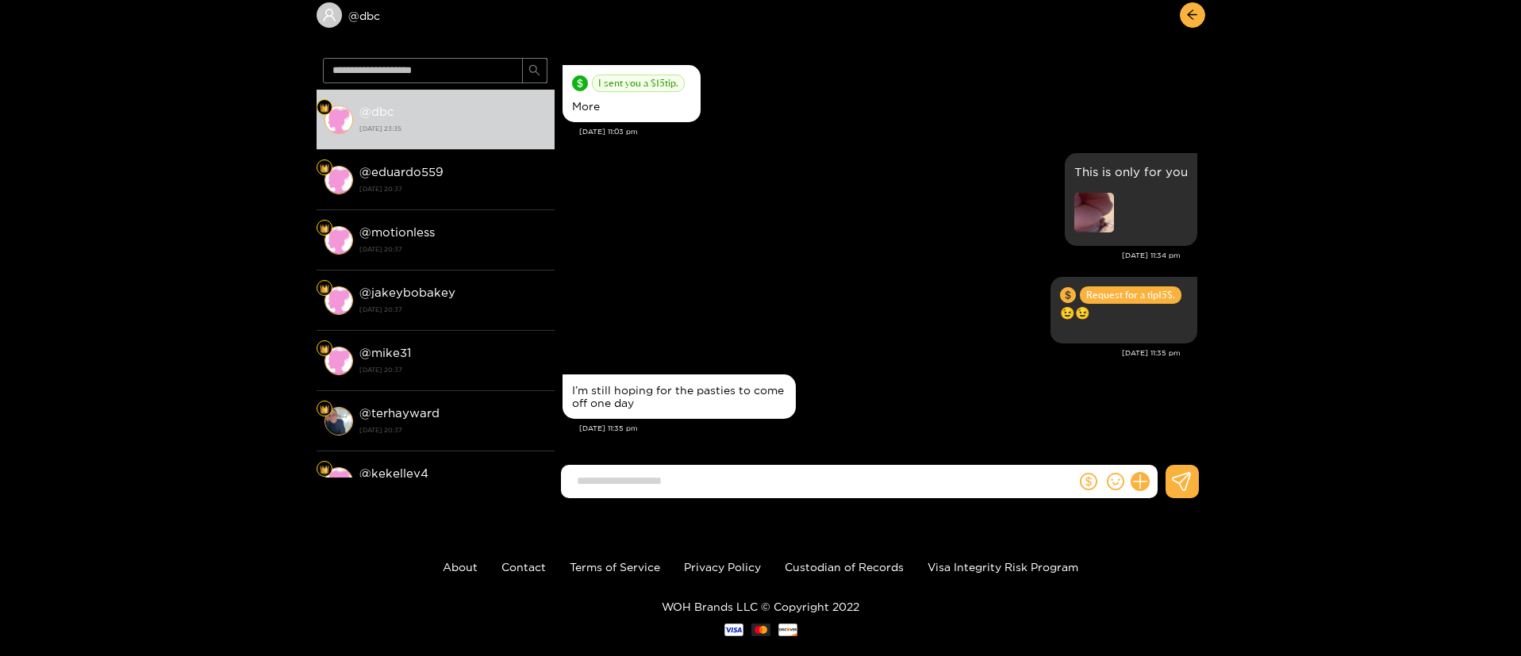
scroll to position [106, 0]
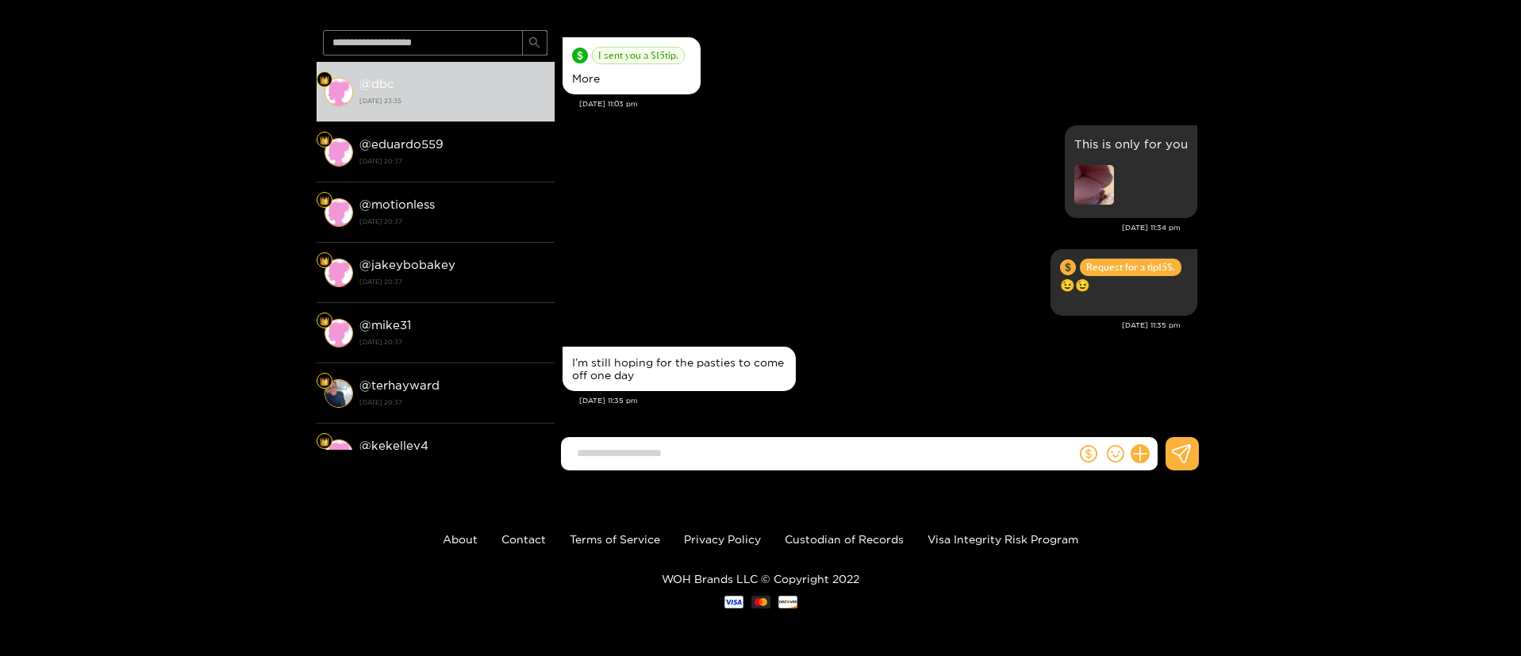
click at [947, 365] on div "I’m still hoping for the pasties to come off one day" at bounding box center [880, 369] width 635 height 52
click at [950, 240] on div "This is only for you [DATE] 11:34 pm" at bounding box center [880, 183] width 635 height 124
click at [860, 467] on form at bounding box center [819, 453] width 516 height 33
click at [855, 446] on input at bounding box center [822, 453] width 507 height 26
type input "*"
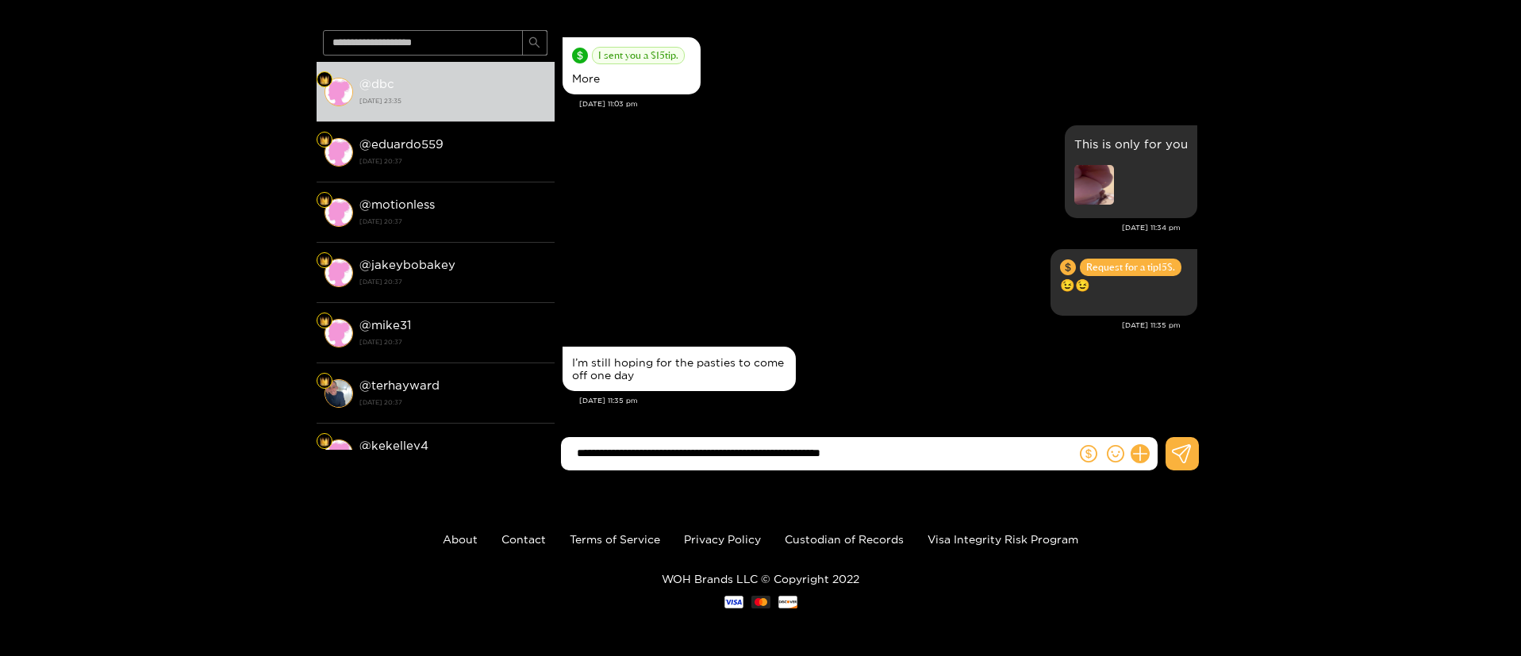
type input "**********"
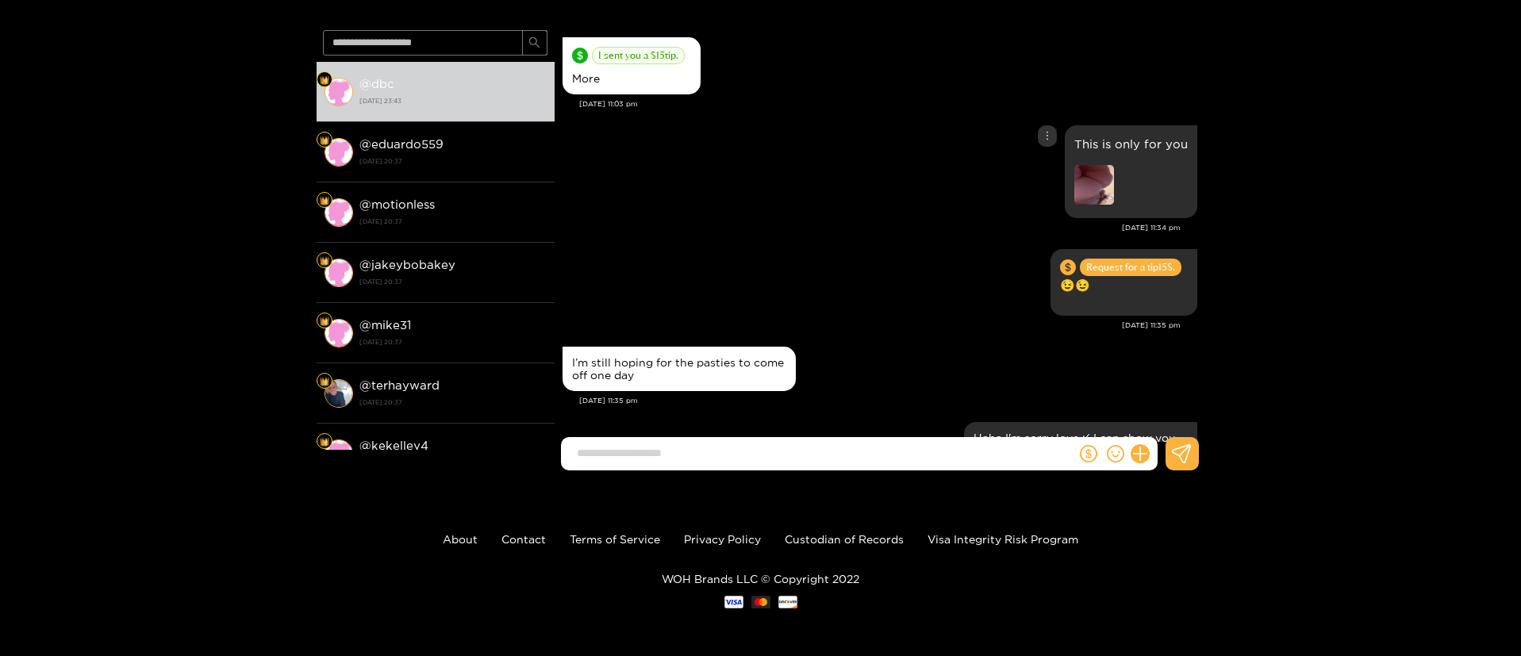
click at [816, 165] on div "This is only for you" at bounding box center [880, 171] width 635 height 101
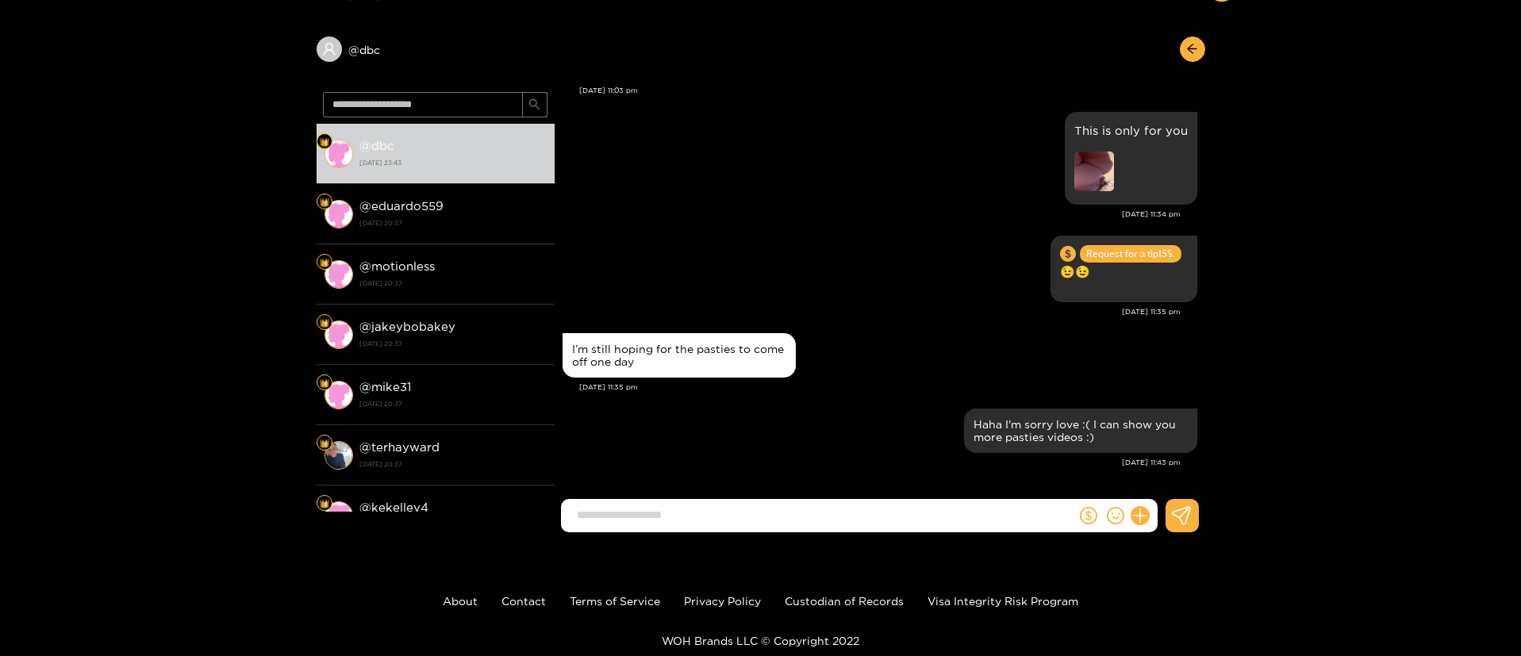
scroll to position [0, 0]
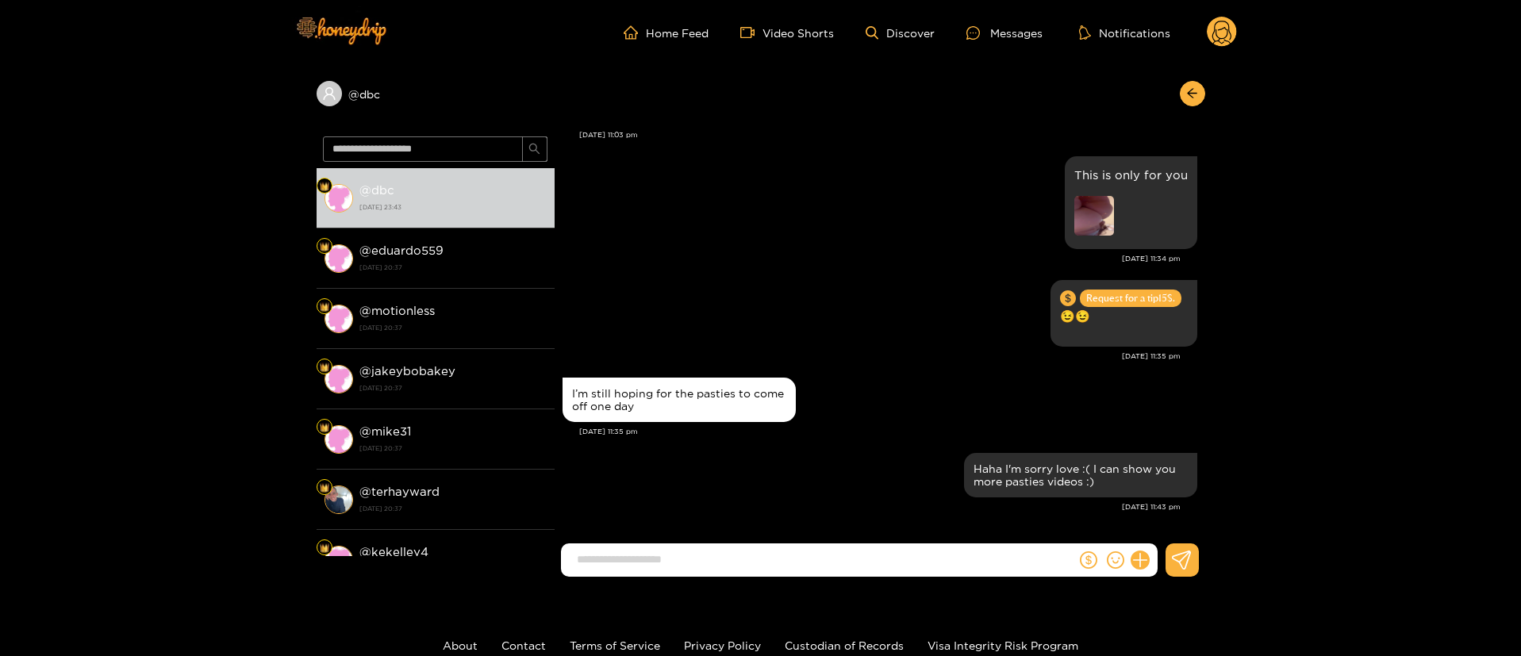
click at [1220, 33] on circle at bounding box center [1222, 32] width 30 height 30
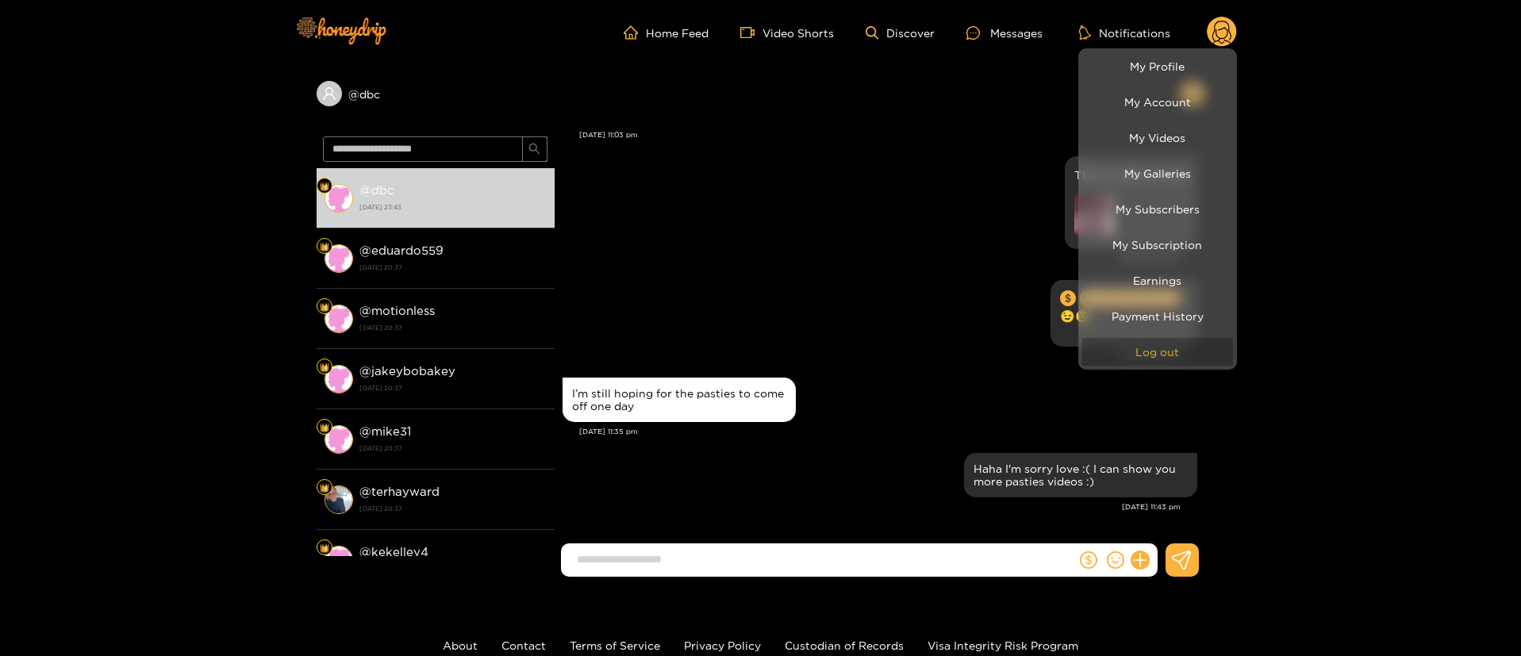
click at [1141, 348] on button "Log out" at bounding box center [1157, 352] width 151 height 28
